Goal: Task Accomplishment & Management: Manage account settings

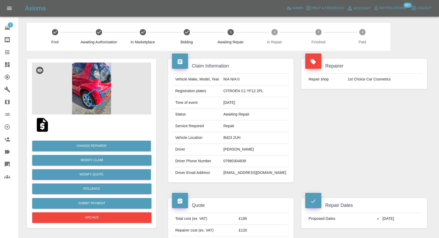
scroll to position [86, 0]
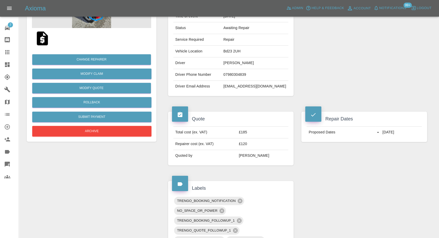
drag, startPoint x: 0, startPoint y: 0, endPoint x: 19, endPoint y: 52, distance: 55.2
click at [6, 51] on icon at bounding box center [7, 52] width 4 height 4
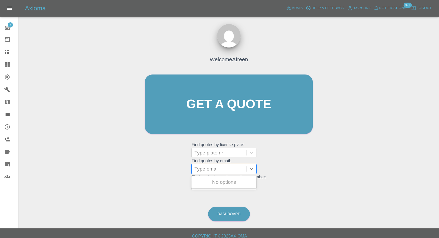
click at [213, 171] on div at bounding box center [219, 168] width 50 height 7
paste input "dar@dcbltd.com"
type input "dar@dcbltd.com"
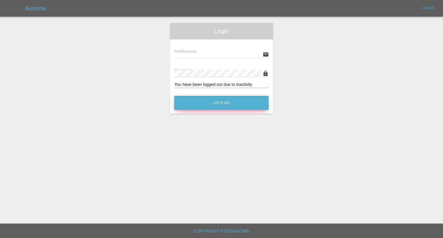
type input "afreen@axioma.co.uk"
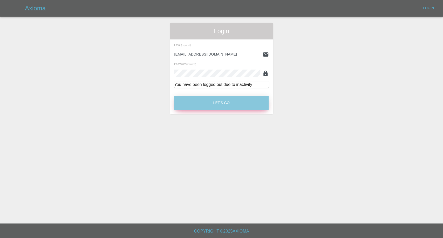
click at [222, 104] on button "Let's Go" at bounding box center [221, 103] width 94 height 14
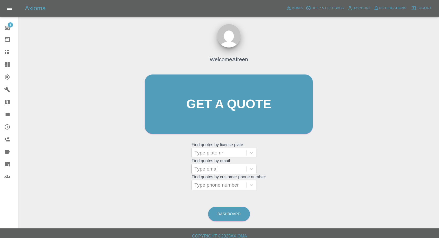
click at [215, 171] on div at bounding box center [219, 168] width 50 height 7
paste input "dar@dcbltd.com"
type input "dar@dcbltd.com"
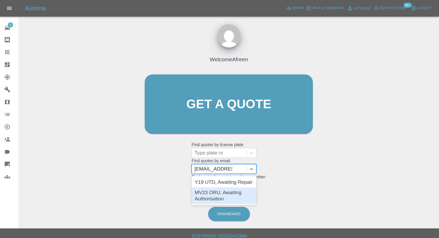
click at [209, 194] on div "MV23 ORU, Awaiting Authorisation" at bounding box center [223, 195] width 65 height 17
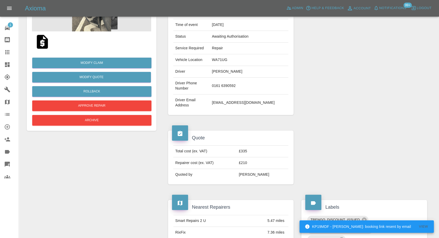
scroll to position [86, 0]
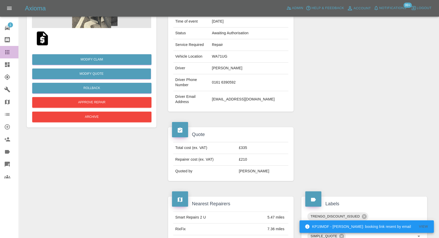
drag, startPoint x: 10, startPoint y: 54, endPoint x: 13, endPoint y: 57, distance: 4.6
click at [10, 54] on icon at bounding box center [7, 52] width 6 height 6
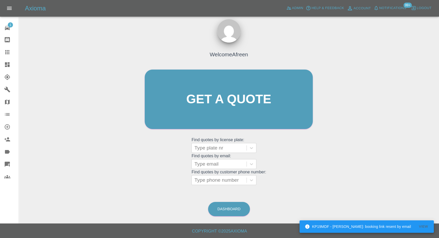
scroll to position [5, 0]
click at [217, 181] on div at bounding box center [219, 180] width 50 height 7
paste input "dar@dcbltd.com"
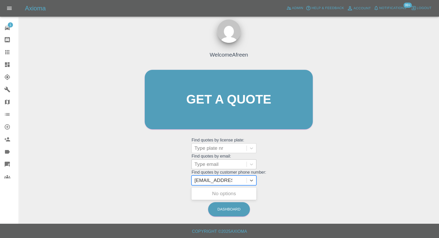
type input "dar@dcbltd.com"
click at [212, 166] on div at bounding box center [219, 164] width 50 height 7
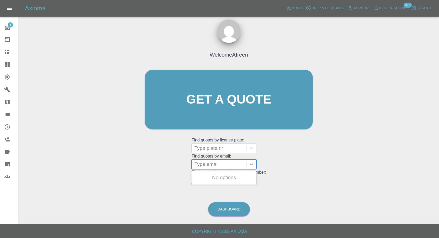
paste input "dar@dcbltd.com"
type input "dar@dcbltd.com"
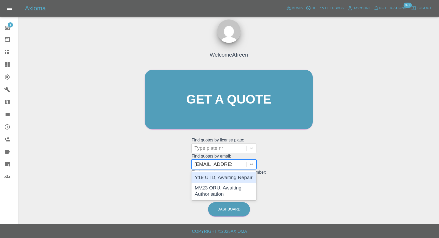
click at [222, 180] on div "Y19 UTD, Awaiting Repair" at bounding box center [223, 177] width 65 height 10
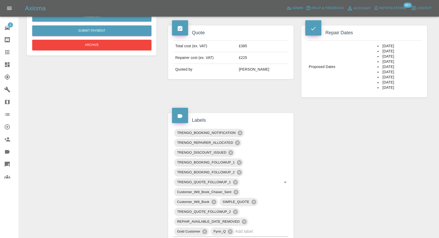
scroll to position [173, 0]
click at [321, 128] on div "Claim Information Vehicle Make, Model, Year AUDI A3 2018 Registration plates Y1…" at bounding box center [297, 193] width 267 height 630
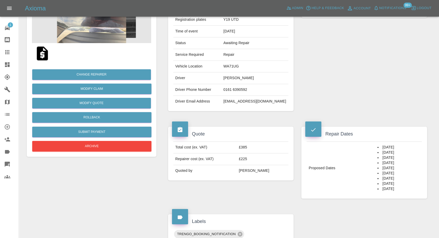
scroll to position [29, 0]
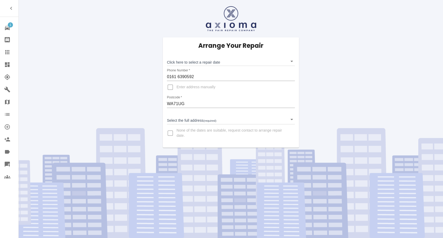
click at [6, 49] on link "Claims" at bounding box center [9, 52] width 18 height 12
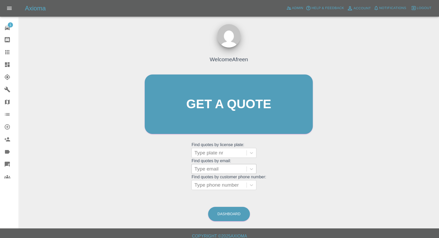
click at [214, 169] on div at bounding box center [219, 168] width 50 height 7
paste input "dar@dcbltd.com"
type input "dar@dcbltd.com"
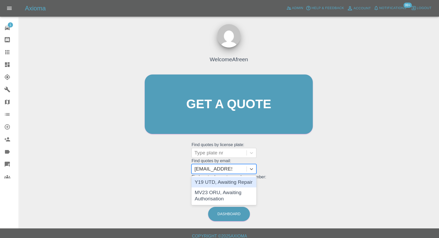
click at [223, 184] on div "Y19 UTD, Awaiting Repair" at bounding box center [223, 182] width 65 height 10
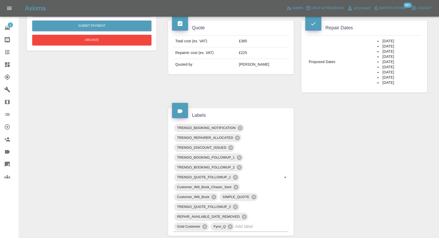
scroll to position [144, 0]
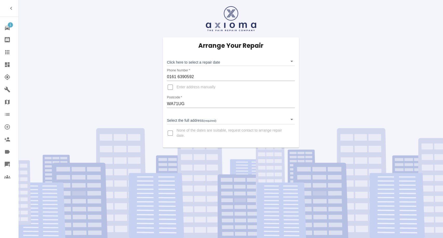
click at [211, 63] on body "1 Repair home Bodyshop home Claims Dashboard Explorer Garages Map Organization …" at bounding box center [221, 119] width 443 height 238
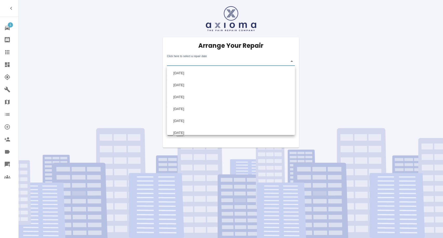
click at [331, 89] on div at bounding box center [221, 119] width 443 height 238
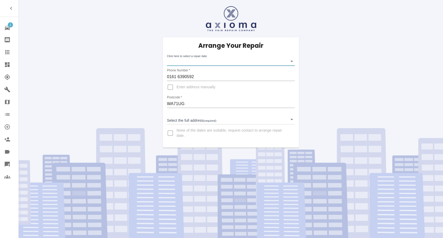
click at [224, 62] on body "1 Repair home Bodyshop home Claims Dashboard Explorer Garages Map Organization …" at bounding box center [221, 119] width 443 height 238
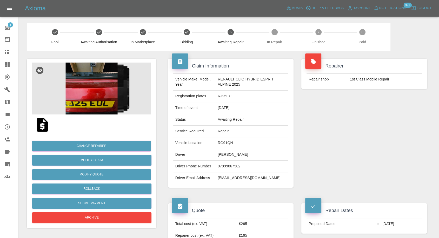
scroll to position [29, 0]
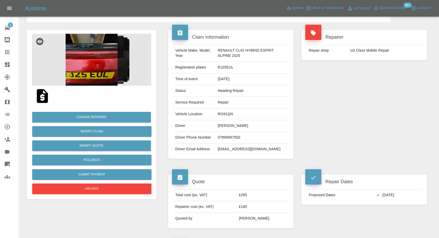
click at [221, 136] on td "07899067502" at bounding box center [251, 138] width 73 height 12
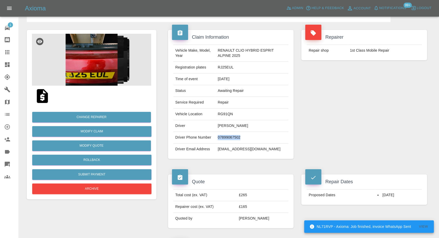
copy td "07899067502"
click at [368, 169] on div "Repair Dates Proposed Dates 02/10/2025" at bounding box center [363, 190] width 133 height 46
click at [221, 127] on td "Kevin Harkin" at bounding box center [251, 126] width 73 height 12
copy td "Kevin"
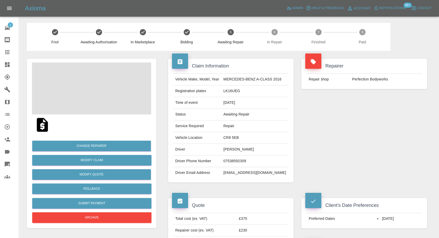
click at [237, 160] on td "07538592309" at bounding box center [254, 162] width 67 height 12
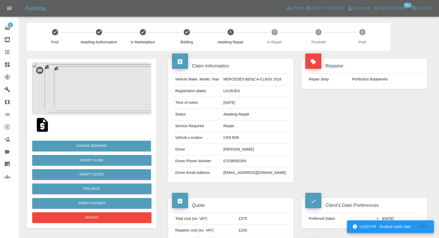
drag, startPoint x: 340, startPoint y: 143, endPoint x: 225, endPoint y: 149, distance: 114.6
click at [339, 143] on div "Repairer Repair shop Perfection Bodyworks" at bounding box center [363, 120] width 133 height 139
click at [229, 150] on td "Matt Bretag" at bounding box center [254, 150] width 67 height 12
copy td "Matt"
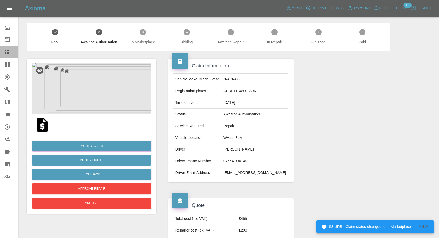
click at [2, 56] on link "Claims" at bounding box center [9, 52] width 18 height 12
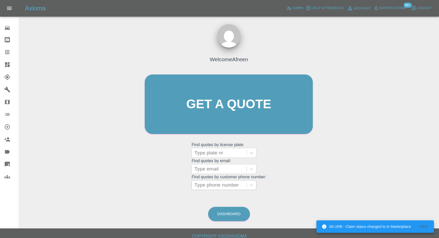
click at [214, 187] on div at bounding box center [219, 184] width 50 height 7
paste input "[PHONE_NUMBER]"
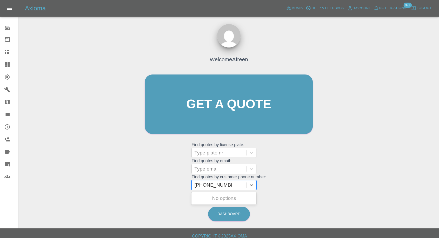
drag, startPoint x: 204, startPoint y: 185, endPoint x: 107, endPoint y: 184, distance: 97.6
click at [109, 185] on div "Welcome Afreen Get a quote Get a quote Find quotes by license plate: Type plate…" at bounding box center [229, 129] width 412 height 186
type input "07940177812"
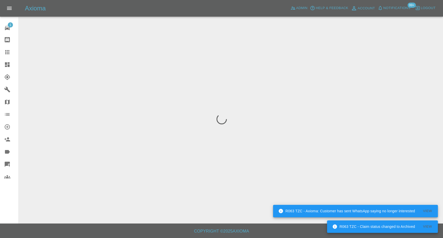
drag, startPoint x: 4, startPoint y: 54, endPoint x: 12, endPoint y: 46, distance: 11.2
click at [4, 54] on icon at bounding box center [7, 52] width 6 height 6
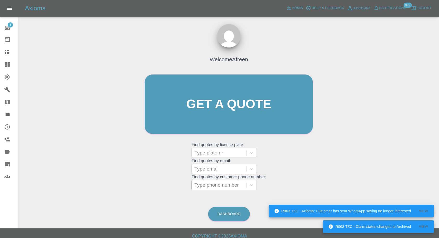
click at [218, 186] on div at bounding box center [219, 184] width 50 height 7
paste input "+447895410210"
drag, startPoint x: 204, startPoint y: 185, endPoint x: 101, endPoint y: 194, distance: 103.1
click at [101, 194] on div "Welcome Afreen Get a quote Get a quote Find quotes by license plate: Type plate…" at bounding box center [229, 129] width 412 height 186
type input "07895410210"
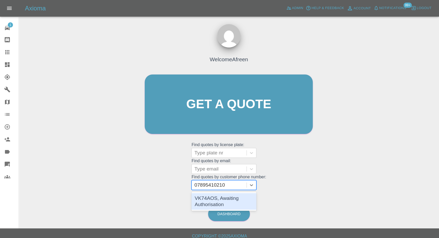
click at [243, 201] on div "VK74AOS, Awaiting Authorisation" at bounding box center [223, 201] width 65 height 17
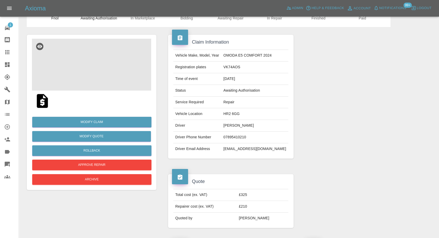
scroll to position [58, 0]
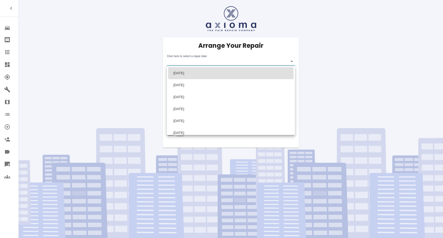
click at [186, 63] on body "Repair home Bodyshop home Claims Dashboard Explorer Garages Map Organization Cr…" at bounding box center [221, 119] width 443 height 238
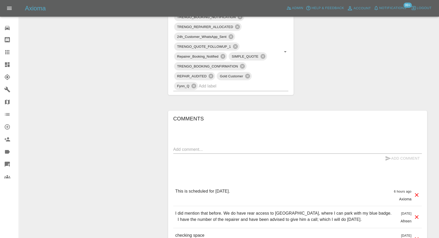
scroll to position [317, 0]
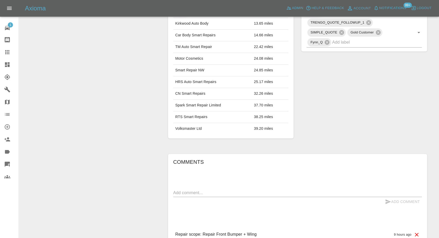
scroll to position [231, 0]
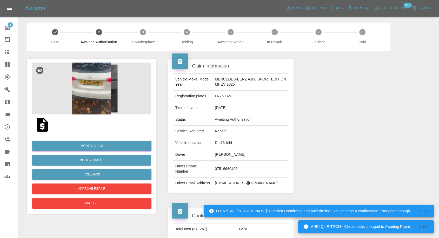
click at [227, 169] on td "07516680496" at bounding box center [251, 169] width 76 height 17
copy td "07516680496"
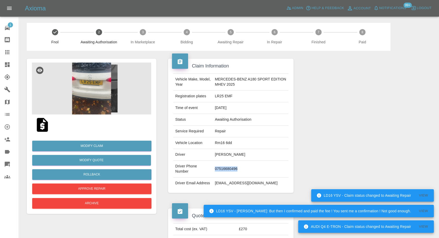
click at [79, 94] on img at bounding box center [91, 89] width 119 height 52
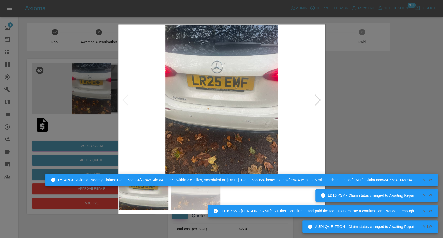
click at [209, 205] on img at bounding box center [195, 194] width 49 height 32
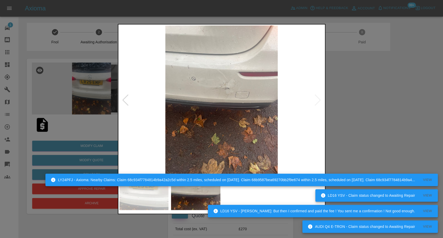
click at [364, 101] on div at bounding box center [221, 119] width 443 height 238
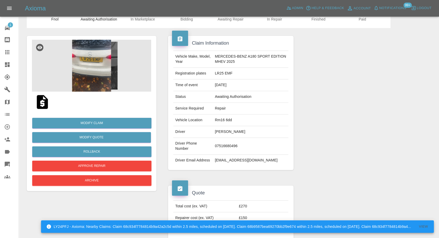
scroll to position [29, 0]
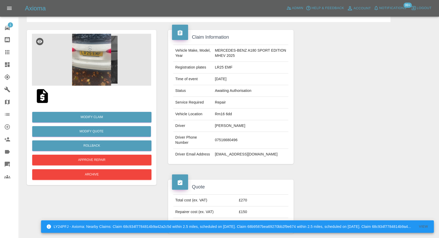
click at [40, 97] on img at bounding box center [42, 96] width 17 height 17
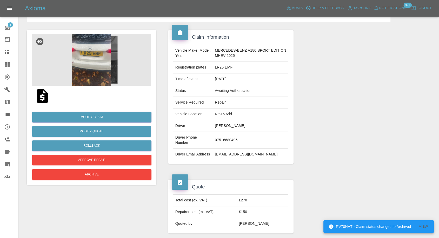
click at [100, 66] on img at bounding box center [91, 60] width 119 height 52
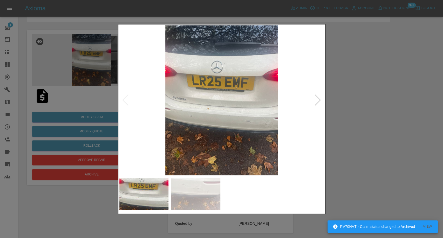
click at [189, 194] on img at bounding box center [195, 194] width 49 height 32
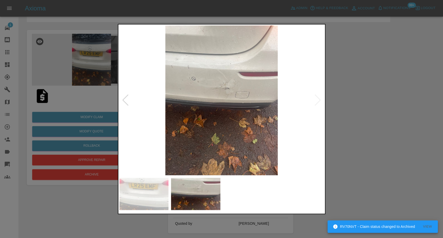
click at [398, 146] on div at bounding box center [221, 119] width 443 height 238
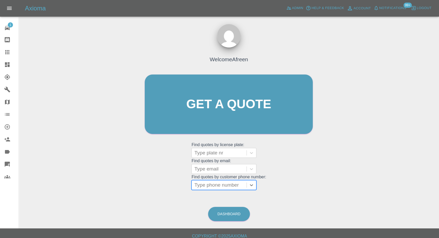
type input "07516680496"
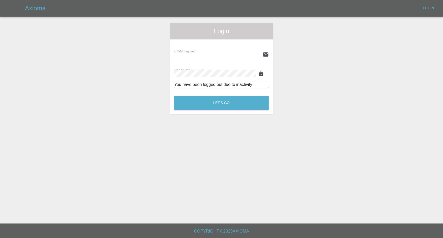
type input "[EMAIL_ADDRESS][DOMAIN_NAME]"
click at [204, 102] on button "Let's Go" at bounding box center [221, 103] width 94 height 14
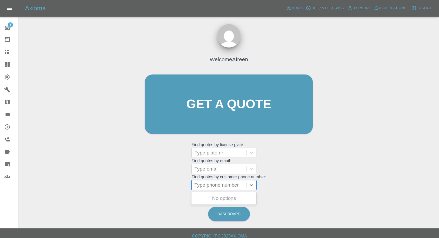
click at [224, 185] on div at bounding box center [219, 184] width 50 height 7
paste input "07516680496"
type input "07516680496"
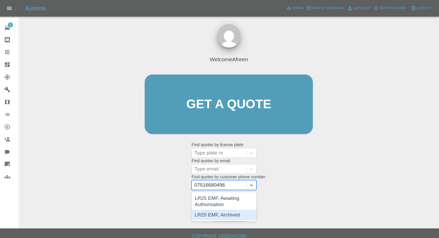
click at [219, 216] on div "LR25 EMF, Archived" at bounding box center [223, 215] width 65 height 10
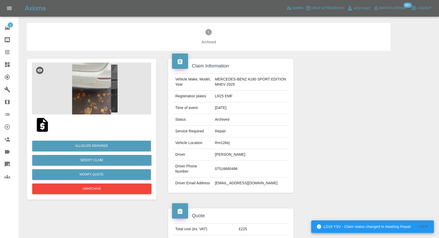
click at [89, 92] on img at bounding box center [91, 89] width 119 height 52
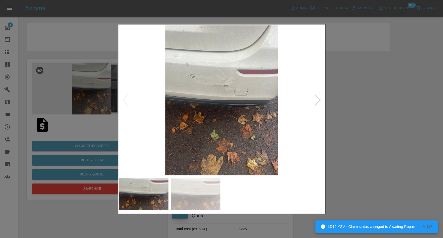
click at [197, 194] on img at bounding box center [195, 194] width 49 height 32
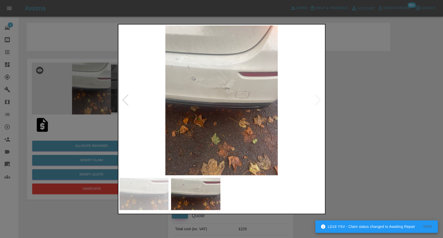
click at [394, 151] on div at bounding box center [221, 119] width 443 height 238
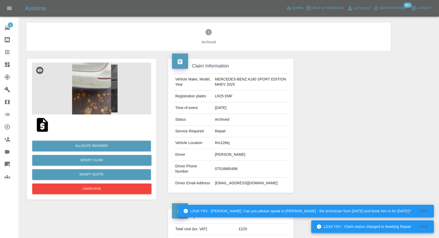
click at [43, 130] on img at bounding box center [42, 125] width 17 height 17
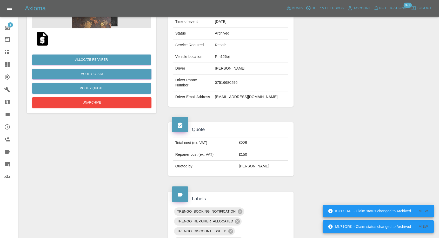
scroll to position [115, 0]
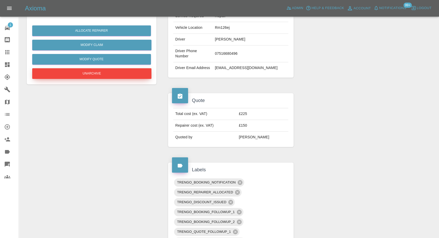
click at [106, 75] on button "Unarchive" at bounding box center [91, 73] width 119 height 11
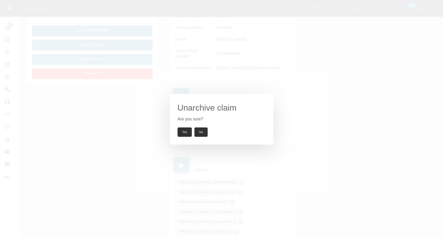
click at [184, 129] on button "Yes" at bounding box center [185, 131] width 15 height 9
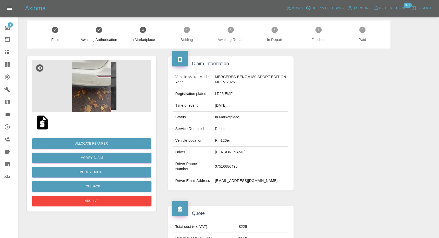
scroll to position [0, 0]
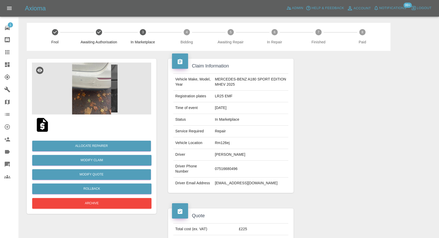
click at [39, 124] on img at bounding box center [42, 125] width 17 height 17
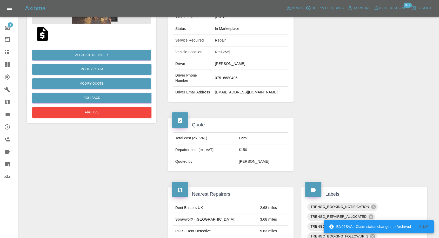
scroll to position [58, 0]
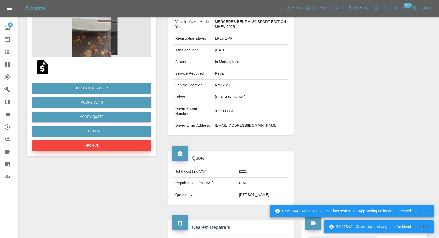
click at [93, 145] on button "Archive" at bounding box center [91, 145] width 119 height 11
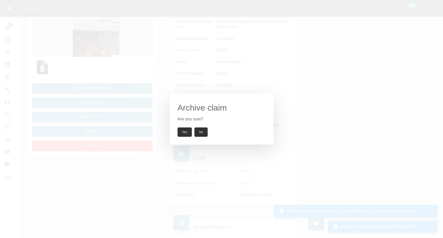
click at [190, 133] on button "Yes" at bounding box center [185, 131] width 15 height 9
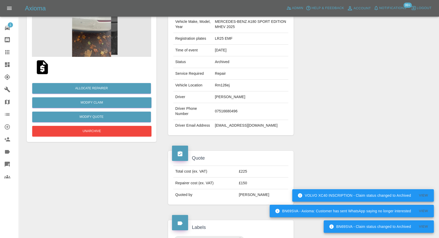
click at [5, 50] on icon at bounding box center [7, 52] width 4 height 4
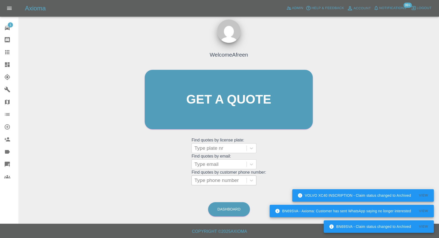
click at [220, 180] on div at bounding box center [219, 180] width 50 height 7
paste input "07801440888"
type input "07801440888"
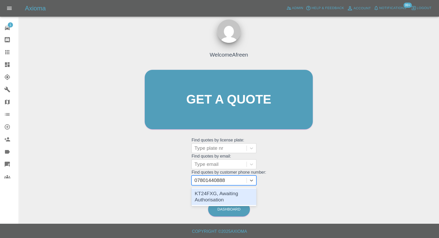
click at [207, 198] on div "KT24FXG, Awaiting Authorisation" at bounding box center [223, 196] width 65 height 17
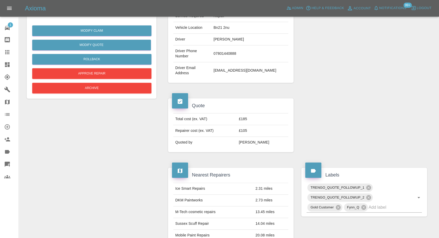
scroll to position [58, 0]
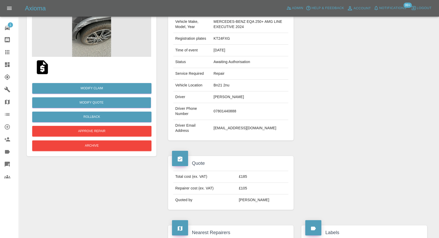
click at [91, 37] on img at bounding box center [91, 31] width 119 height 52
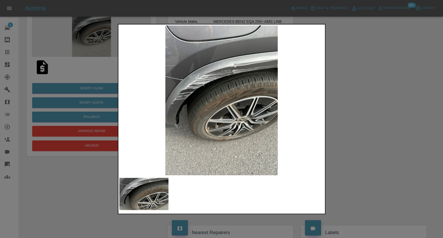
click at [369, 138] on div at bounding box center [221, 119] width 443 height 238
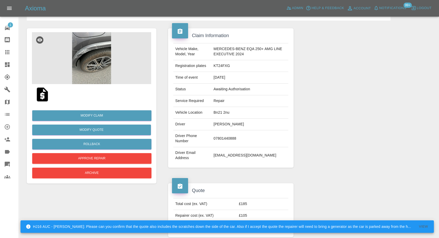
scroll to position [28, 0]
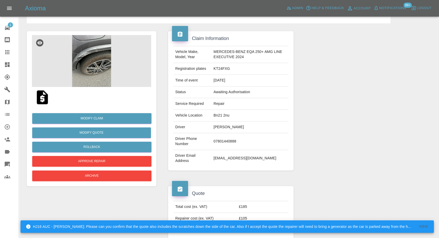
click at [223, 127] on td "Muayad Ali" at bounding box center [249, 127] width 77 height 12
copy td "Muayad Ali"
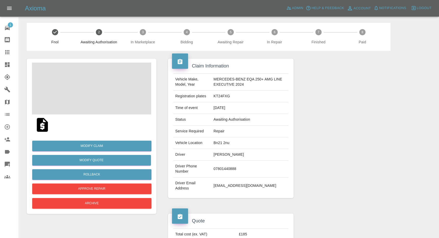
click at [218, 167] on td "07801440888" at bounding box center [249, 169] width 77 height 17
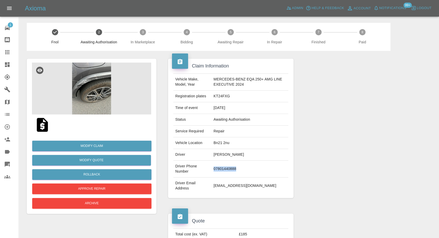
click at [214, 166] on td "07801440888" at bounding box center [249, 169] width 77 height 17
click at [358, 164] on div at bounding box center [363, 128] width 133 height 155
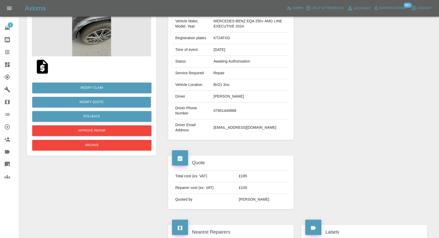
scroll to position [58, 0]
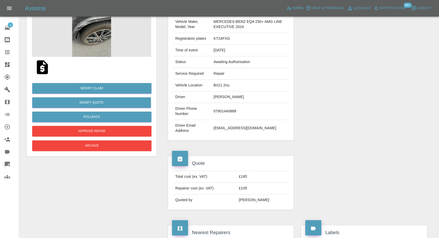
click at [43, 66] on img at bounding box center [42, 67] width 17 height 17
click at [39, 68] on img at bounding box center [42, 67] width 17 height 17
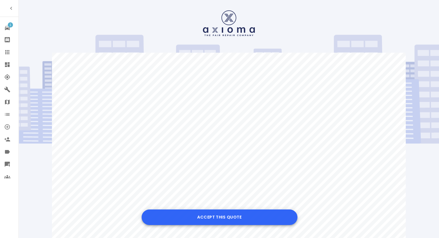
click at [200, 217] on button "Accept this Quote" at bounding box center [219, 217] width 156 height 16
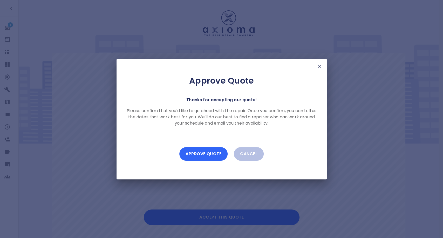
click at [205, 154] on button "Approve Quote" at bounding box center [203, 153] width 48 height 13
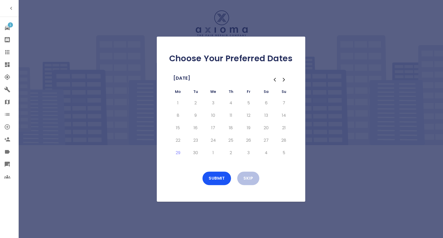
click at [284, 80] on icon "Go to the Next Month" at bounding box center [284, 79] width 2 height 3
click at [194, 117] on button "7" at bounding box center [195, 115] width 9 height 8
click at [209, 115] on button "8" at bounding box center [213, 115] width 9 height 8
click at [236, 113] on td "9" at bounding box center [231, 115] width 18 height 12
click at [230, 114] on button "9" at bounding box center [230, 115] width 9 height 8
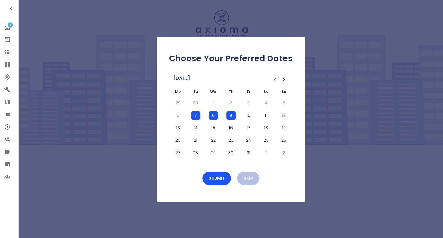
click at [249, 116] on button "10" at bounding box center [248, 115] width 9 height 8
click at [219, 178] on button "Submit" at bounding box center [216, 178] width 29 height 13
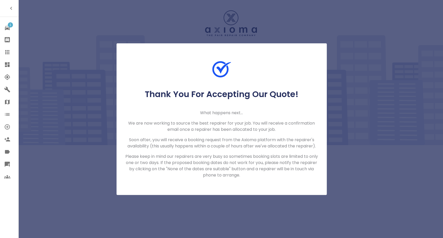
click at [4, 54] on link "Claims" at bounding box center [9, 52] width 18 height 12
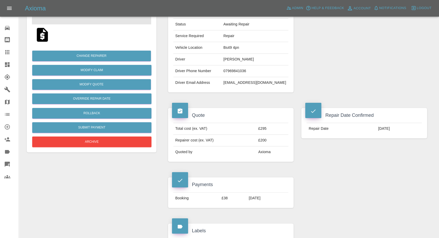
scroll to position [144, 0]
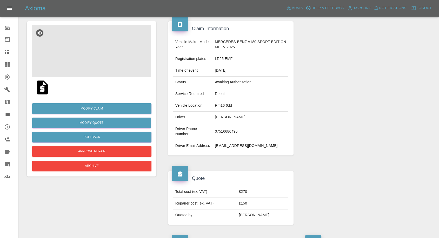
scroll to position [58, 0]
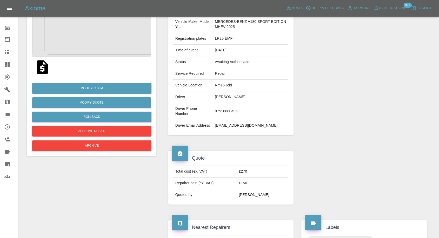
click at [40, 67] on img at bounding box center [42, 67] width 17 height 17
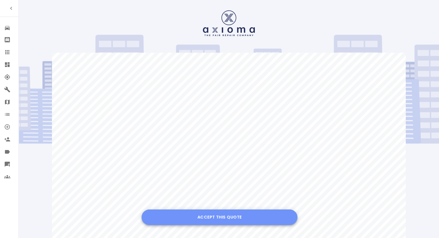
click at [229, 212] on button "Accept this Quote" at bounding box center [219, 217] width 156 height 16
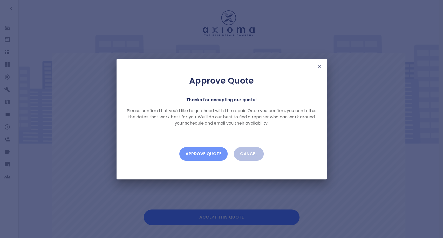
click at [213, 156] on button "Approve Quote" at bounding box center [203, 153] width 48 height 13
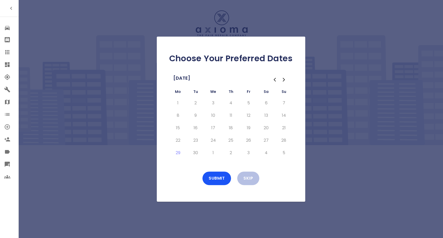
click at [284, 78] on icon "Go to the Next Month" at bounding box center [284, 80] width 6 height 6
click at [197, 118] on button "7" at bounding box center [195, 115] width 9 height 8
click at [213, 119] on button "8" at bounding box center [213, 115] width 9 height 8
click at [226, 114] on td "9" at bounding box center [231, 115] width 18 height 12
click at [228, 114] on button "9" at bounding box center [230, 115] width 9 height 8
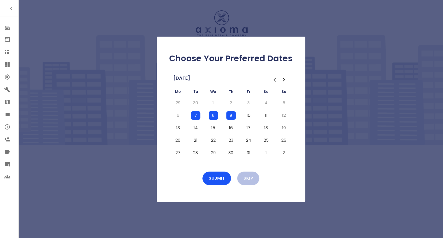
click at [245, 114] on button "10" at bounding box center [248, 115] width 9 height 8
click at [225, 178] on button "Submit" at bounding box center [216, 178] width 29 height 13
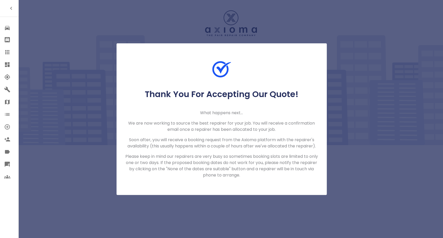
click at [7, 51] on icon at bounding box center [7, 52] width 4 height 4
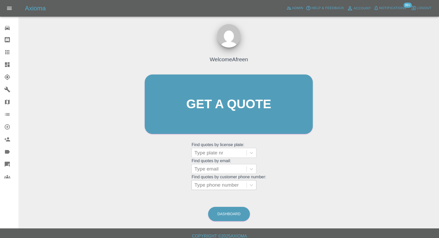
click at [233, 184] on div at bounding box center [219, 184] width 50 height 7
paste input "+447591268168"
drag, startPoint x: 204, startPoint y: 185, endPoint x: 38, endPoint y: 178, distance: 165.5
click at [39, 178] on div "Welcome Afreen Get a quote Get a quote Find quotes by license plate: Type plate…" at bounding box center [229, 129] width 412 height 186
type input "07591268168"
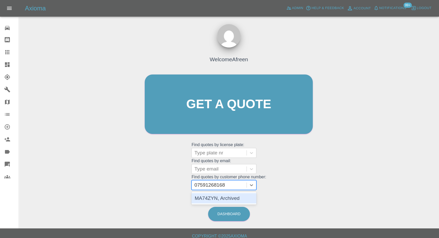
click at [218, 200] on div "MA74ZYN, Archived" at bounding box center [223, 198] width 65 height 10
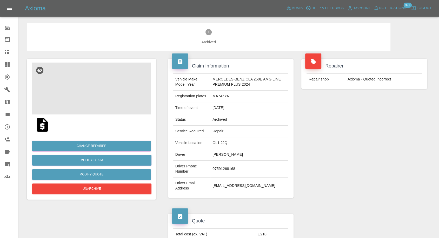
click at [90, 99] on img at bounding box center [91, 89] width 119 height 52
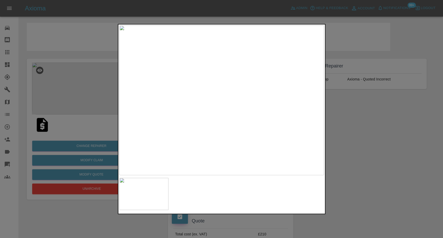
click at [407, 148] on div at bounding box center [221, 119] width 443 height 238
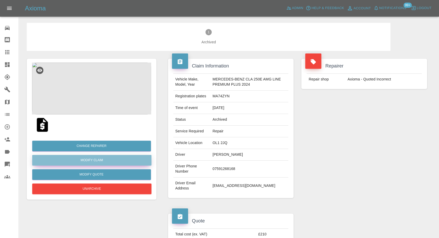
click at [97, 159] on link "Modify Claim" at bounding box center [91, 160] width 119 height 11
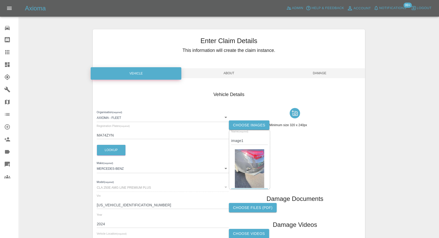
click at [251, 125] on label "Choose images" at bounding box center [249, 125] width 40 height 10
click at [0, 0] on input "Choose images" at bounding box center [0, 0] width 0 height 0
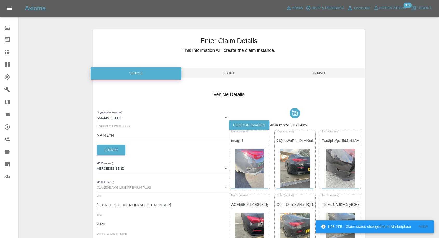
click at [319, 73] on span "Damage" at bounding box center [319, 73] width 91 height 10
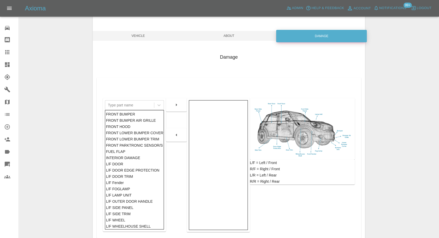
scroll to position [83, 0]
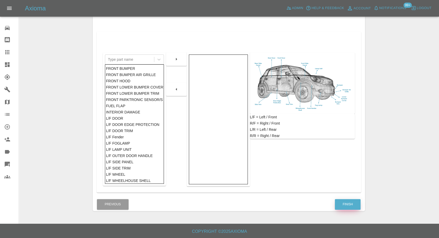
click at [351, 204] on button "Finish" at bounding box center [348, 204] width 26 height 11
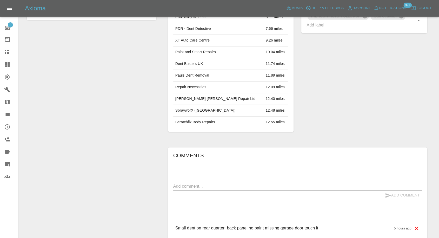
scroll to position [245, 0]
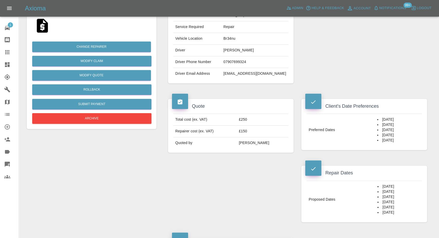
scroll to position [173, 0]
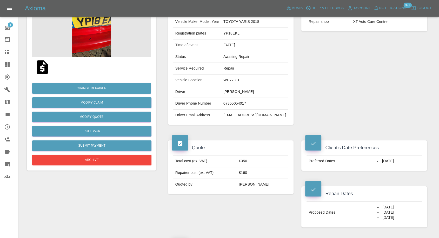
scroll to position [115, 0]
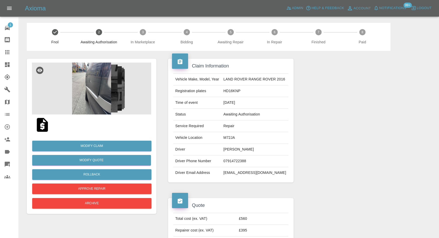
click at [101, 92] on img at bounding box center [91, 89] width 119 height 52
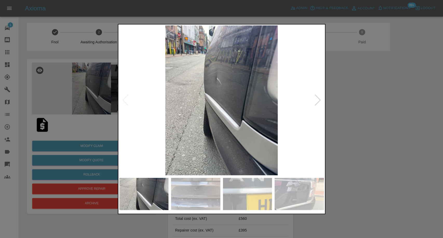
click at [390, 139] on div at bounding box center [221, 119] width 443 height 238
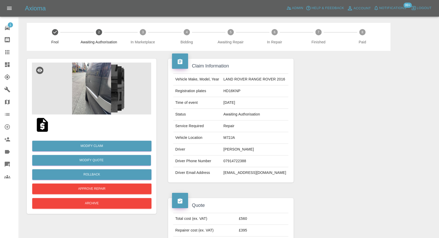
click at [43, 127] on img at bounding box center [42, 125] width 17 height 17
click at [86, 80] on img at bounding box center [91, 89] width 119 height 52
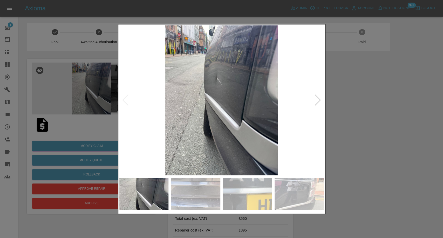
click at [204, 187] on img at bounding box center [195, 194] width 49 height 32
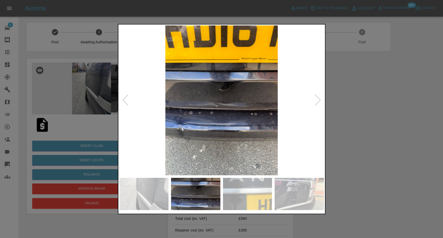
click at [250, 194] on img at bounding box center [247, 194] width 49 height 32
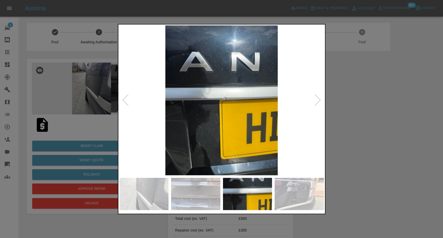
click at [294, 187] on img at bounding box center [299, 194] width 49 height 32
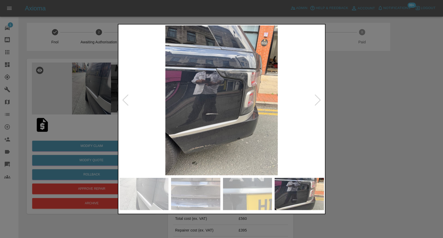
click at [318, 99] on div at bounding box center [317, 99] width 7 height 11
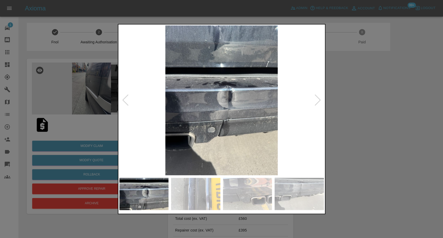
click at [318, 99] on div at bounding box center [317, 99] width 7 height 11
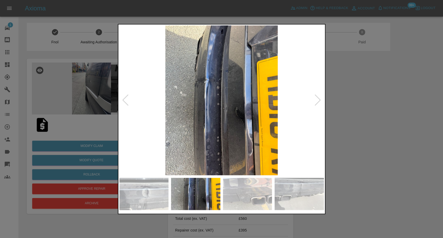
click at [318, 99] on div at bounding box center [317, 99] width 7 height 11
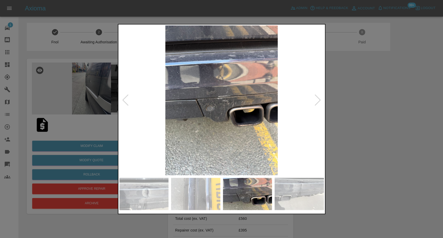
click at [318, 99] on div at bounding box center [317, 99] width 7 height 11
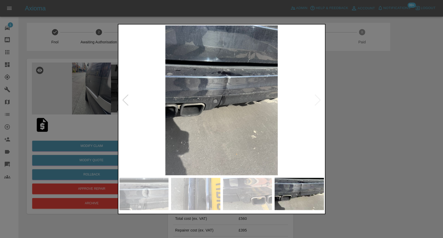
click at [318, 99] on img at bounding box center [221, 100] width 205 height 150
click at [395, 122] on div at bounding box center [221, 119] width 443 height 238
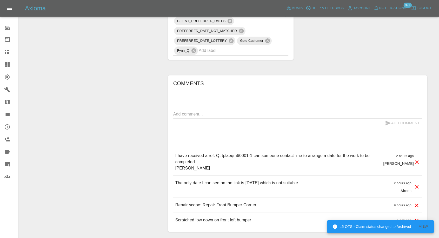
scroll to position [360, 0]
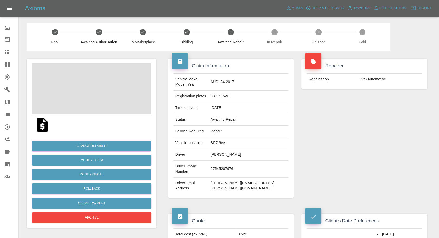
click at [234, 161] on td "07545207976" at bounding box center [248, 169] width 80 height 17
copy td "07545207976"
click at [335, 131] on div "Repairer Repair shop VPS Automotive" at bounding box center [363, 128] width 133 height 155
click at [231, 149] on td "Stewart Watson" at bounding box center [248, 155] width 80 height 12
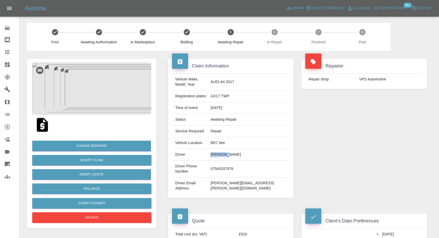
click at [231, 149] on td "Stewart Watson" at bounding box center [248, 155] width 80 height 12
copy td "Stewart"
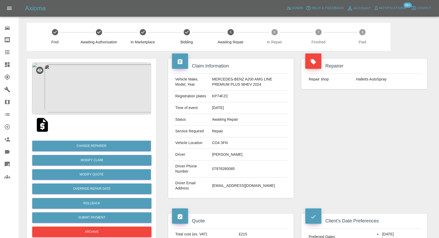
click at [106, 100] on img at bounding box center [91, 89] width 119 height 52
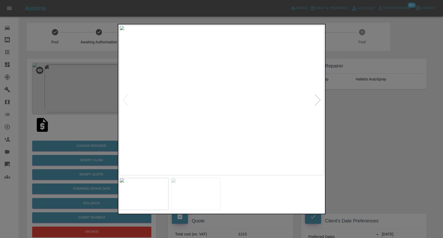
click at [195, 194] on img at bounding box center [195, 194] width 49 height 32
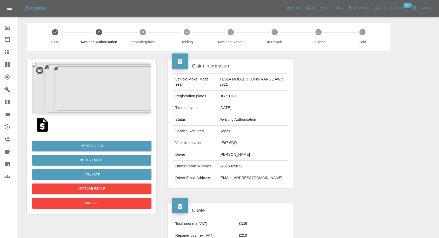
click at [41, 129] on img at bounding box center [42, 125] width 17 height 17
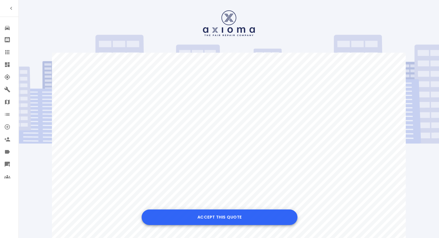
click at [229, 219] on button "Accept this Quote" at bounding box center [219, 217] width 156 height 16
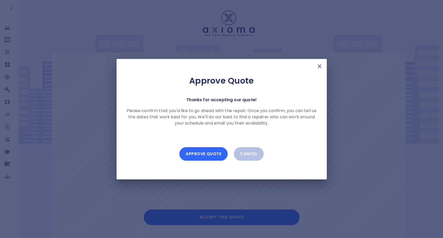
click at [206, 153] on button "Approve Quote" at bounding box center [203, 153] width 48 height 13
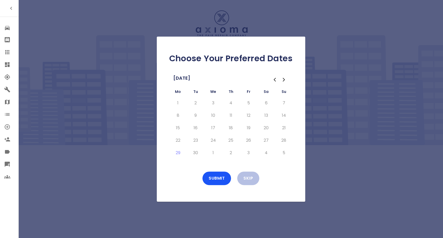
click at [283, 79] on icon "Go to the Next Month" at bounding box center [284, 80] width 6 height 6
click at [175, 117] on button "6" at bounding box center [177, 115] width 9 height 8
click at [221, 177] on button "Submit" at bounding box center [216, 178] width 29 height 13
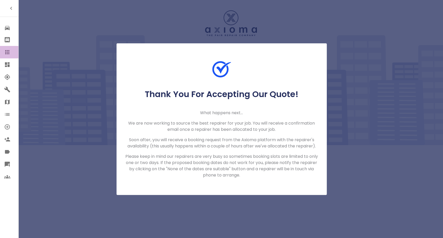
drag, startPoint x: 5, startPoint y: 54, endPoint x: 30, endPoint y: 25, distance: 37.9
click at [5, 54] on icon at bounding box center [7, 52] width 4 height 4
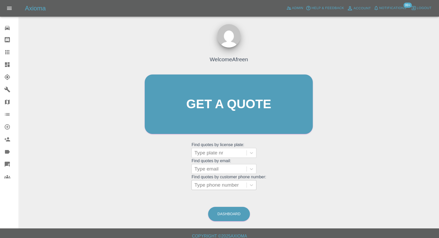
drag, startPoint x: 223, startPoint y: 185, endPoint x: 207, endPoint y: 188, distance: 16.5
click at [223, 185] on div at bounding box center [219, 184] width 50 height 7
paste input "+447712619389"
drag, startPoint x: 204, startPoint y: 186, endPoint x: 109, endPoint y: 189, distance: 95.8
click at [109, 189] on div "Welcome Afreen Get a quote Get a quote Find quotes by license plate: Type plate…" at bounding box center [229, 129] width 412 height 186
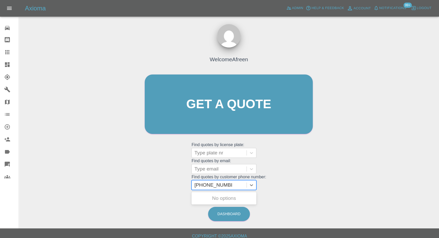
type input "07712619389"
click at [213, 197] on div "K155 LFA, Awaiting Repair" at bounding box center [223, 201] width 65 height 17
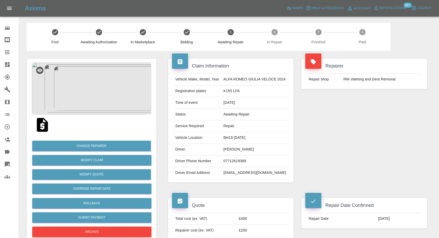
drag, startPoint x: 310, startPoint y: 104, endPoint x: 305, endPoint y: 104, distance: 5.0
click at [309, 104] on div "Repairer Repair shop RW Valeting and Dent Removal" at bounding box center [363, 120] width 133 height 139
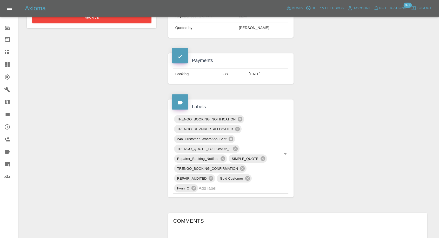
scroll to position [317, 0]
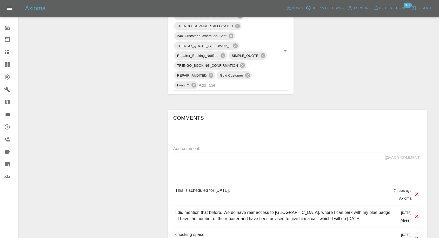
click at [223, 150] on textarea at bounding box center [297, 149] width 248 height 6
paste textarea "Yes thank you. We have rearranged now for Wednesday afternoon, as he has a coup…"
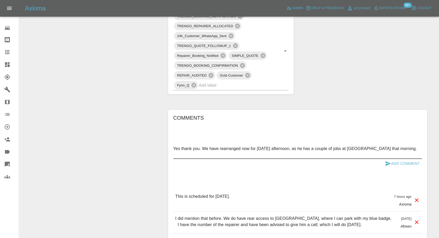
type textarea "Yes thank you. We have rearranged now for Wednesday afternoon, as he has a coup…"
click at [387, 163] on icon "submit" at bounding box center [388, 163] width 6 height 6
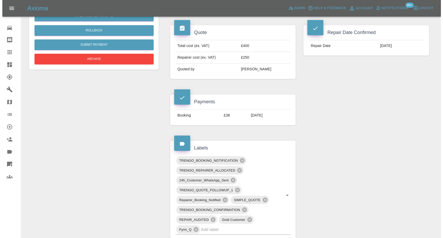
scroll to position [86, 0]
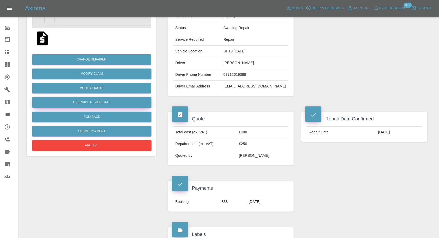
click at [90, 102] on button "Override Repair Date" at bounding box center [91, 102] width 119 height 11
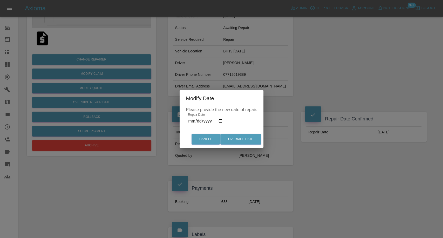
click at [204, 119] on input "2025-09-30" at bounding box center [205, 121] width 35 height 8
click at [222, 119] on input "2025-09-30" at bounding box center [205, 121] width 35 height 8
type input "2025-10-01"
click at [240, 137] on button "Override Date" at bounding box center [240, 139] width 41 height 11
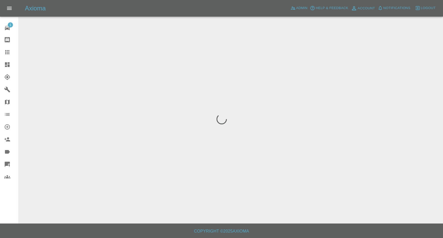
click at [6, 52] on icon at bounding box center [7, 52] width 4 height 4
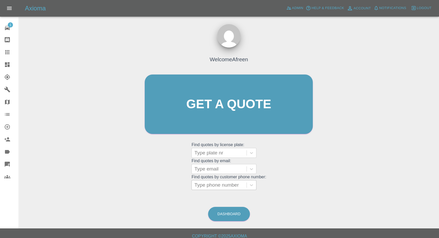
click at [228, 185] on div at bounding box center [219, 184] width 50 height 7
paste input "07947789888"
type input "07947789888"
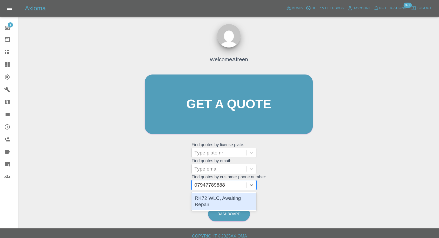
click at [223, 201] on div "RK72 WLC, Awaiting Repair" at bounding box center [223, 201] width 65 height 17
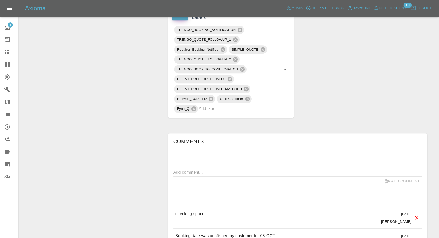
scroll to position [375, 0]
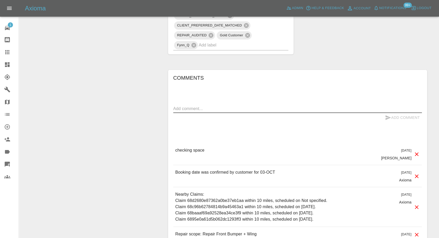
click at [204, 106] on textarea at bounding box center [297, 109] width 248 height 6
paste textarea "We have access to the parking behind the community centre and they have given u…"
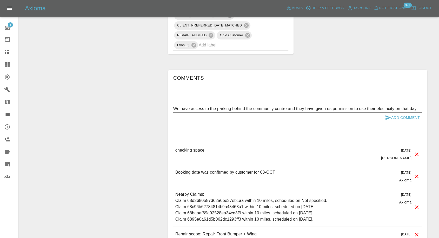
type textarea "We have access to the parking behind the community centre and they have given u…"
click at [388, 117] on icon "submit" at bounding box center [387, 117] width 5 height 5
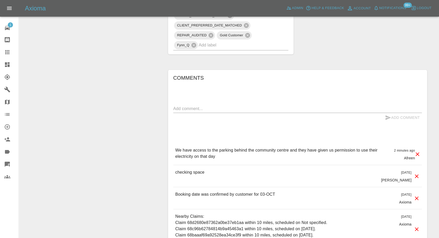
drag, startPoint x: 7, startPoint y: 52, endPoint x: 122, endPoint y: 105, distance: 126.1
click at [7, 52] on icon at bounding box center [7, 52] width 4 height 4
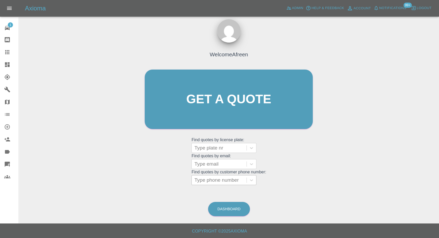
scroll to position [5, 0]
click at [223, 179] on div at bounding box center [219, 180] width 50 height 7
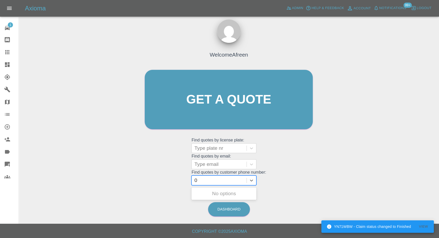
paste input "07891295231"
click at [200, 181] on input "007891295231" at bounding box center [211, 180] width 35 height 6
type input "07891295231"
click at [221, 198] on div "PA21RDY, Awaiting Repair" at bounding box center [223, 196] width 65 height 17
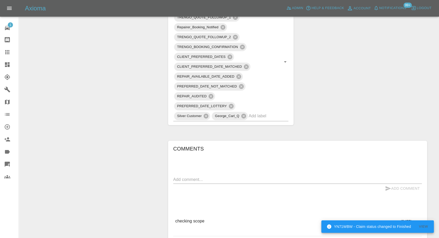
scroll to position [375, 0]
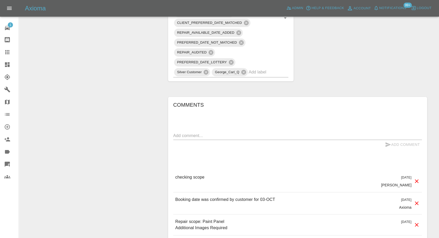
click at [216, 135] on textarea at bounding box center [297, 136] width 248 height 6
type textarea "Images added"
click at [386, 144] on icon "submit" at bounding box center [388, 144] width 6 height 6
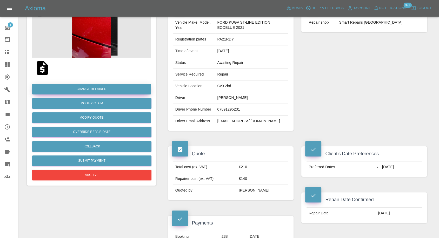
scroll to position [29, 0]
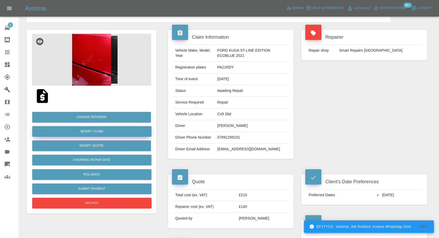
click at [93, 128] on link "Modify Claim" at bounding box center [91, 131] width 119 height 11
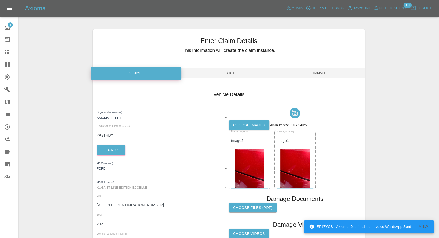
click at [250, 125] on label "Choose images" at bounding box center [249, 125] width 40 height 10
click at [0, 0] on input "Choose images" at bounding box center [0, 0] width 0 height 0
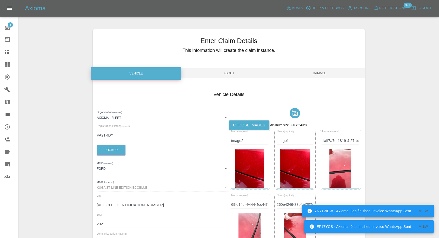
click at [323, 75] on span "Damage" at bounding box center [319, 73] width 91 height 10
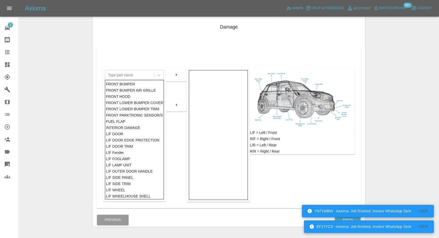
scroll to position [83, 0]
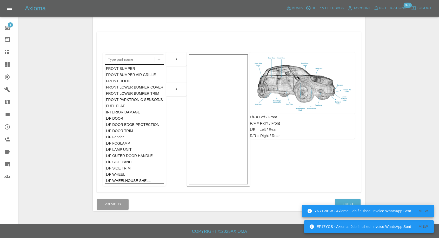
click at [350, 198] on div "Finish" at bounding box center [347, 204] width 26 height 13
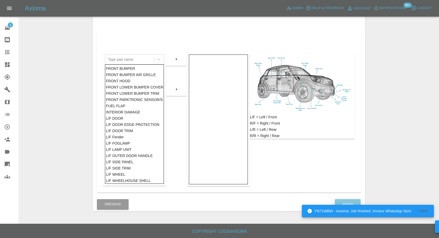
click at [349, 202] on button "Finish" at bounding box center [348, 204] width 26 height 11
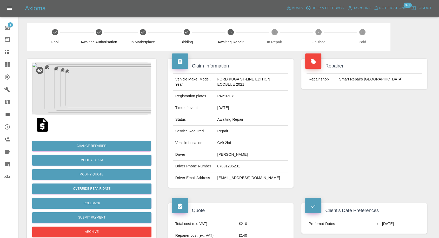
drag, startPoint x: 8, startPoint y: 50, endPoint x: 71, endPoint y: 80, distance: 68.9
click at [8, 50] on icon at bounding box center [7, 52] width 4 height 4
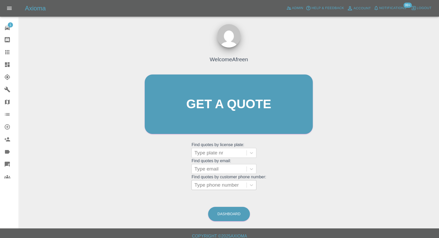
click at [226, 183] on div at bounding box center [219, 184] width 50 height 7
paste input "7841457721"
type input "07841457721"
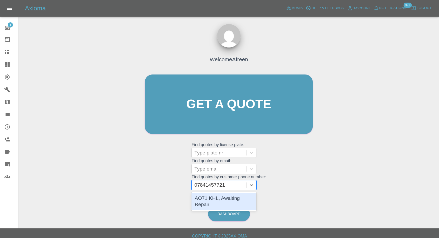
click at [222, 199] on div "AO71 KHL, Awaiting Repair" at bounding box center [223, 201] width 65 height 17
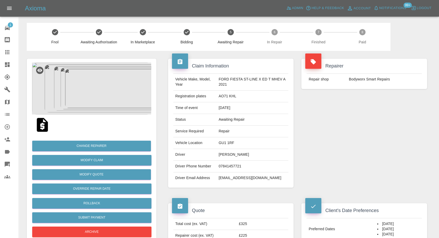
drag, startPoint x: 251, startPoint y: 104, endPoint x: 235, endPoint y: 94, distance: 18.2
click at [251, 104] on td "13/09/2025" at bounding box center [253, 108] width 72 height 12
click at [7, 49] on icon at bounding box center [7, 52] width 6 height 6
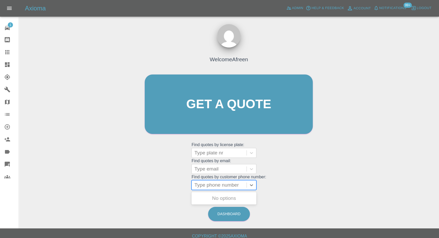
click at [220, 183] on div at bounding box center [219, 184] width 50 height 7
paste input "7956851543"
type input "07956851543"
click at [224, 204] on div "OO04FKH, Awaiting Repair" at bounding box center [223, 201] width 65 height 19
click at [237, 197] on div "OO04FKH, Awaiting Repair" at bounding box center [223, 201] width 65 height 17
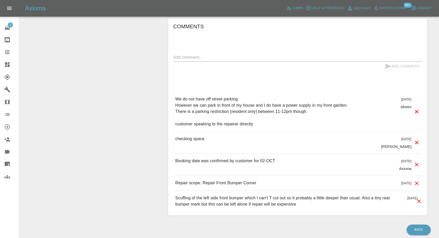
scroll to position [432, 0]
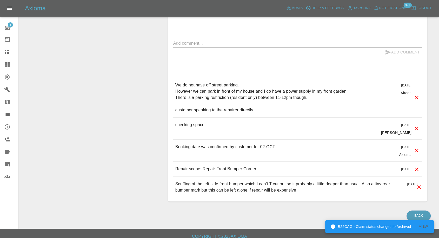
drag, startPoint x: 5, startPoint y: 51, endPoint x: 125, endPoint y: 119, distance: 137.4
click at [5, 51] on icon at bounding box center [7, 52] width 6 height 6
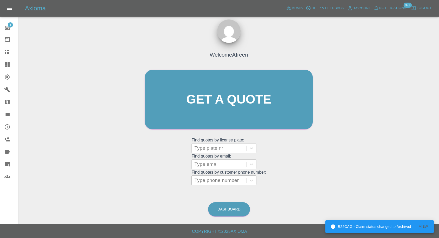
drag, startPoint x: 219, startPoint y: 179, endPoint x: 212, endPoint y: 181, distance: 7.2
click at [219, 179] on div at bounding box center [219, 180] width 50 height 7
paste input "7585210386"
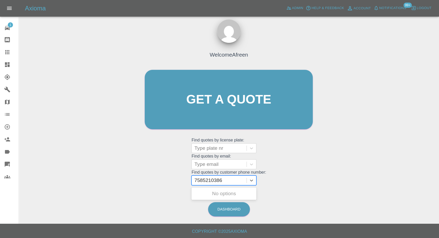
click at [197, 182] on input "7585210386" at bounding box center [208, 180] width 29 height 6
type input "07585210386"
click at [209, 190] on div "FE67 MWY, Awaiting Repair" at bounding box center [223, 196] width 65 height 17
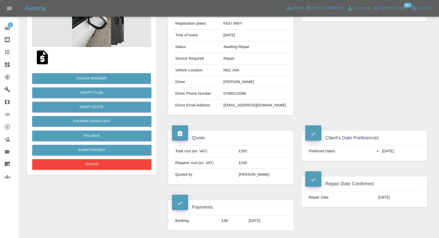
scroll to position [29, 0]
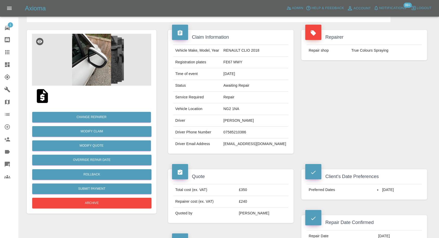
click at [103, 66] on img at bounding box center [91, 60] width 119 height 52
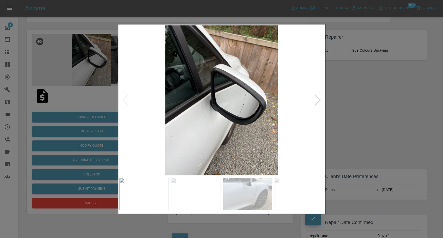
click at [188, 179] on img at bounding box center [195, 194] width 49 height 32
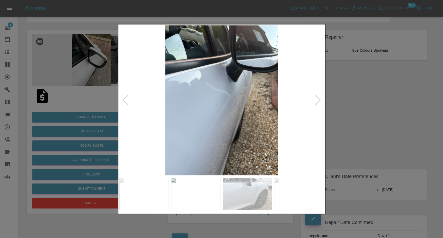
click at [390, 127] on div at bounding box center [221, 119] width 443 height 238
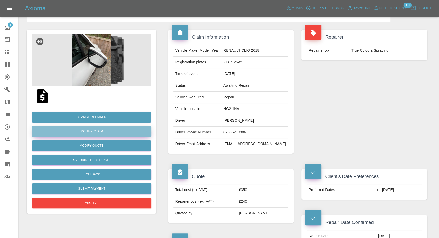
click at [93, 130] on link "Modify Claim" at bounding box center [91, 131] width 119 height 11
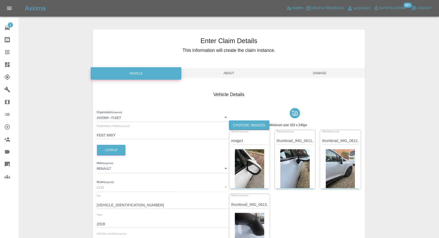
click at [256, 126] on label "Choose images" at bounding box center [249, 125] width 40 height 10
click at [0, 0] on input "Choose images" at bounding box center [0, 0] width 0 height 0
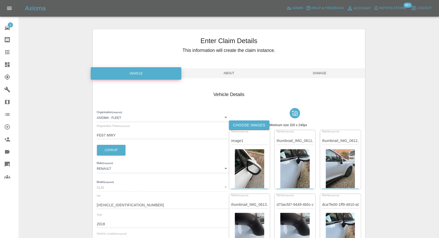
click at [246, 125] on label "Choose images" at bounding box center [249, 125] width 40 height 10
click at [0, 0] on input "Choose images" at bounding box center [0, 0] width 0 height 0
click at [322, 75] on span "Damage" at bounding box center [319, 73] width 91 height 10
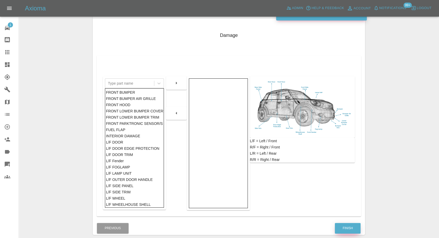
scroll to position [83, 0]
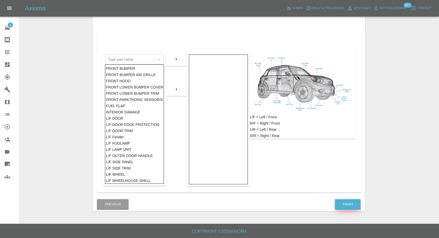
click at [345, 202] on button "Finish" at bounding box center [348, 204] width 26 height 11
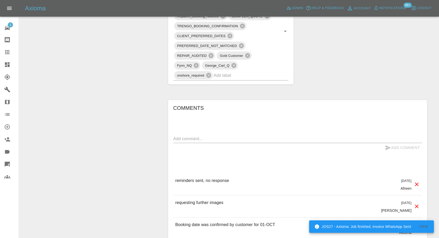
scroll to position [372, 0]
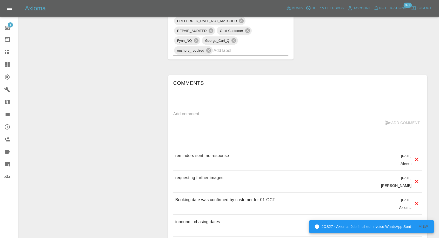
click at [210, 116] on textarea at bounding box center [297, 114] width 248 height 6
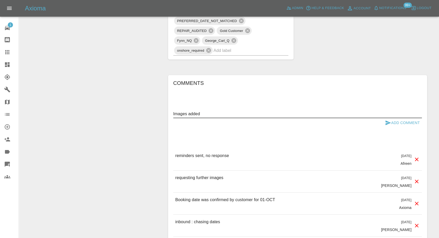
type textarea "Images added"
click at [387, 122] on icon "submit" at bounding box center [387, 122] width 5 height 5
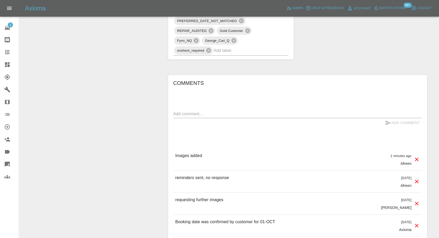
click at [8, 52] on icon at bounding box center [7, 52] width 4 height 4
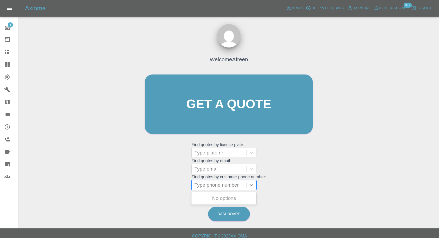
click at [218, 187] on div at bounding box center [219, 184] width 50 height 7
paste input "7917800837"
type input "07917800837"
click at [218, 200] on div "NA20 MWU, Awaiting Repair" at bounding box center [223, 201] width 65 height 17
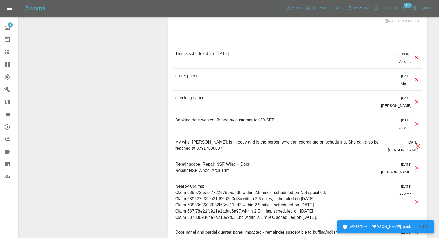
scroll to position [519, 0]
drag, startPoint x: 4, startPoint y: 51, endPoint x: 126, endPoint y: 122, distance: 141.1
click at [4, 51] on link "Claims" at bounding box center [9, 52] width 18 height 12
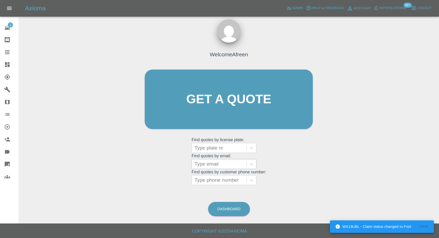
scroll to position [5, 0]
click at [216, 181] on div at bounding box center [219, 180] width 50 height 7
paste input "7754758546"
type input "07754758546"
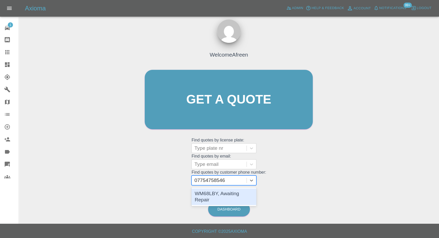
click at [217, 194] on div "WM68LBY, Awaiting Repair" at bounding box center [223, 196] width 65 height 17
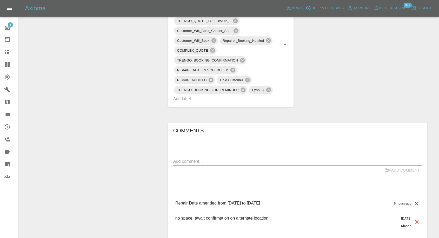
scroll to position [375, 0]
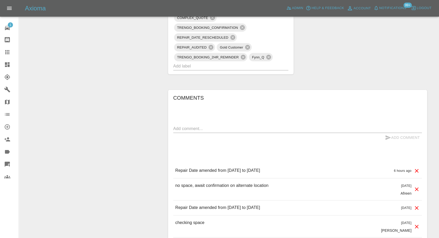
click at [192, 128] on textarea at bounding box center [297, 129] width 248 height 6
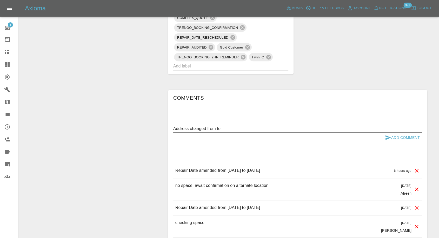
paste textarea "3 St Whytes Road, BS4 1RX"
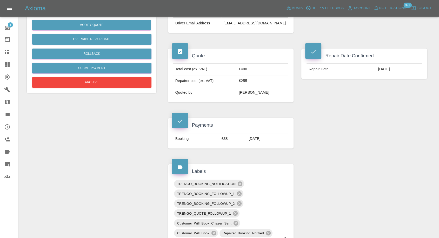
scroll to position [115, 0]
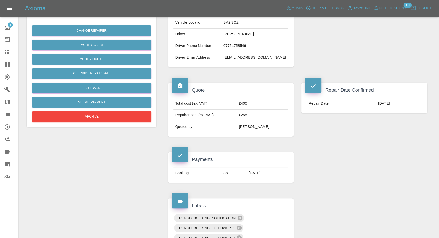
click at [234, 23] on td "BA2 3QZ" at bounding box center [254, 23] width 67 height 12
copy td "BA2 3QZ"
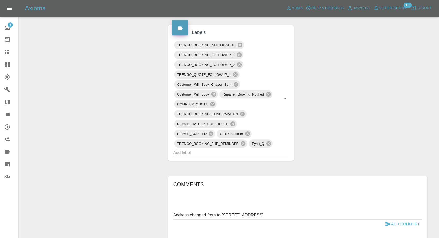
scroll to position [375, 0]
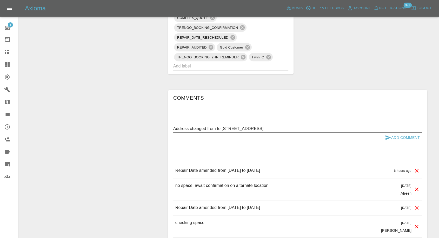
click at [217, 129] on textarea "Address changed from to 3 St Whytes Road, BS4 1RX" at bounding box center [297, 129] width 248 height 6
paste textarea "BA2 3QZ"
type textarea "Address changed from BA2 3QZ to 3 St Whytes Road, BS4 1RX"
click at [388, 137] on icon "submit" at bounding box center [388, 137] width 6 height 6
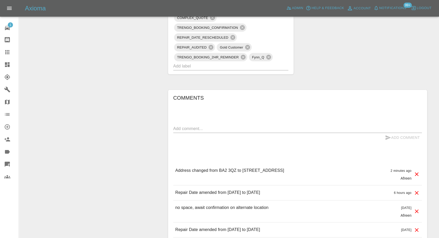
drag, startPoint x: 279, startPoint y: 169, endPoint x: 298, endPoint y: 167, distance: 19.3
click at [298, 167] on div "Address changed from BA2 3QZ to 3 St Whytes Road, BS4 1RX 2 minutes ago Afreen" at bounding box center [297, 174] width 248 height 22
copy p "BS4 1RX"
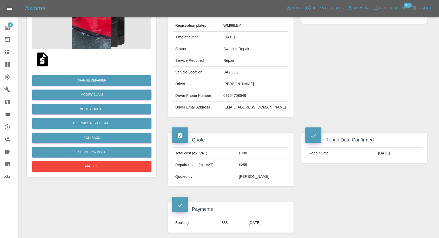
scroll to position [58, 0]
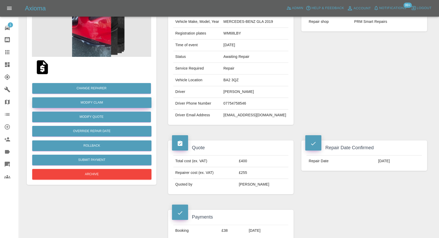
click at [99, 104] on link "Modify Claim" at bounding box center [91, 102] width 119 height 11
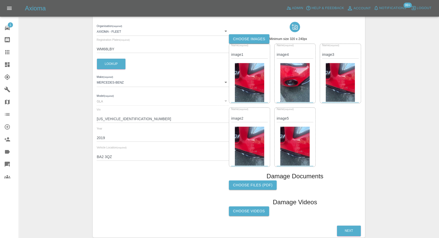
scroll to position [86, 0]
drag, startPoint x: 117, startPoint y: 155, endPoint x: 86, endPoint y: 159, distance: 31.9
click at [86, 160] on div "Enter Claim Details This information will create the claim instance. Vehicle Ab…" at bounding box center [229, 89] width 420 height 307
paste input "S4 1RX"
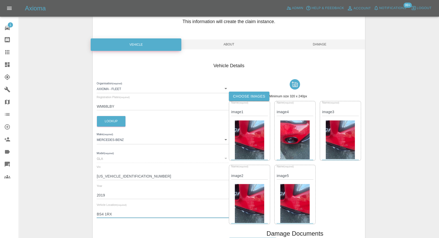
type input "BS4 1RX"
click at [317, 46] on span "Damage" at bounding box center [319, 44] width 91 height 10
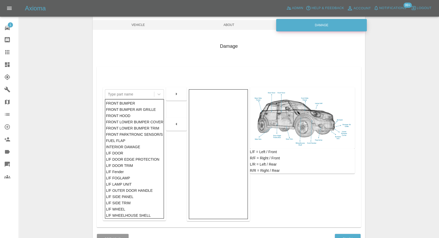
scroll to position [83, 0]
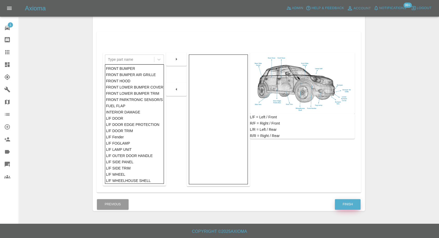
click at [340, 201] on button "Finish" at bounding box center [348, 204] width 26 height 11
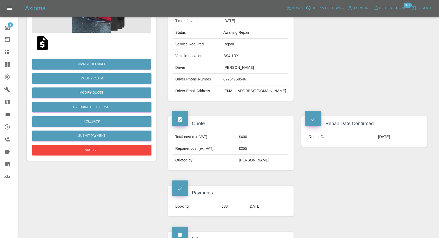
scroll to position [86, 0]
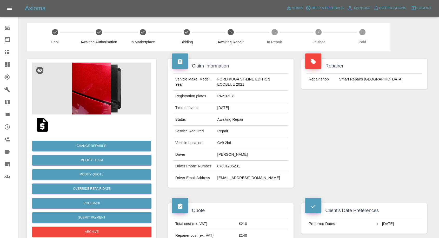
click at [224, 162] on td "07891295231" at bounding box center [251, 167] width 73 height 12
copy td "07891295231"
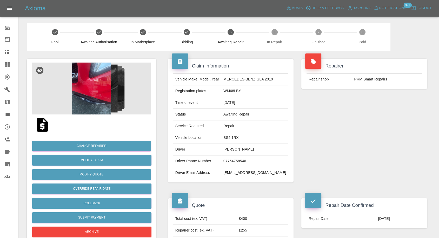
click at [233, 163] on td "07754758546" at bounding box center [254, 162] width 67 height 12
click at [234, 163] on td "07754758546" at bounding box center [254, 162] width 67 height 12
copy td "07754758546"
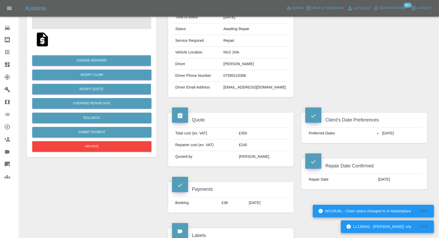
scroll to position [86, 0]
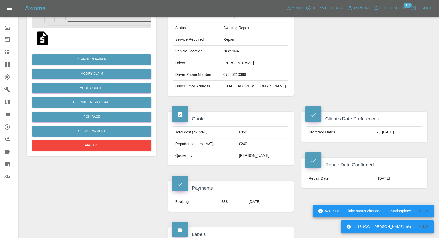
drag, startPoint x: 260, startPoint y: 236, endPoint x: 263, endPoint y: 238, distance: 3.5
click at [260, 236] on h4 "Labels" at bounding box center [231, 234] width 118 height 7
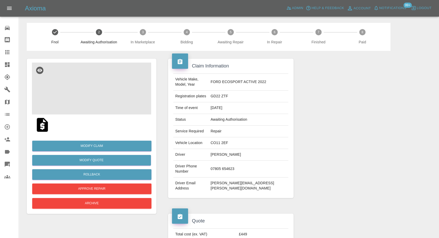
click at [98, 83] on img at bounding box center [91, 89] width 119 height 52
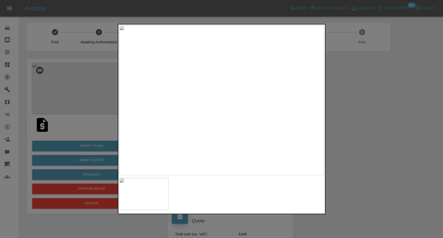
click at [374, 179] on div at bounding box center [221, 119] width 443 height 238
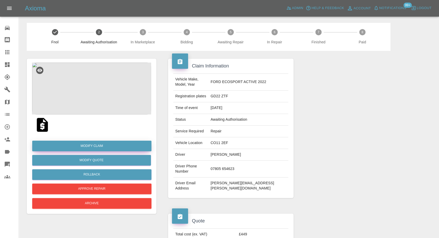
click at [98, 148] on link "Modify Claim" at bounding box center [91, 146] width 119 height 11
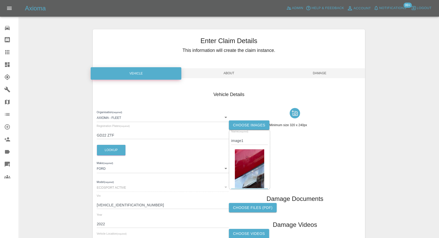
click at [237, 123] on label "Choose images" at bounding box center [249, 125] width 40 height 10
click at [0, 0] on input "Choose images" at bounding box center [0, 0] width 0 height 0
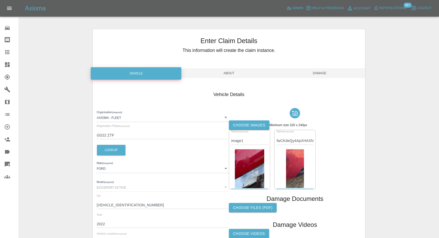
click at [322, 74] on span "Damage" at bounding box center [319, 73] width 91 height 10
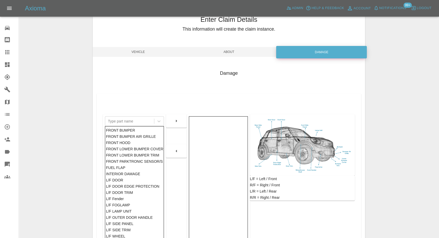
scroll to position [58, 0]
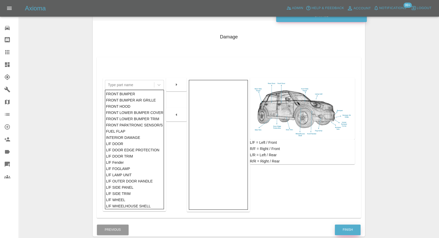
click at [344, 226] on button "Finish" at bounding box center [348, 230] width 26 height 11
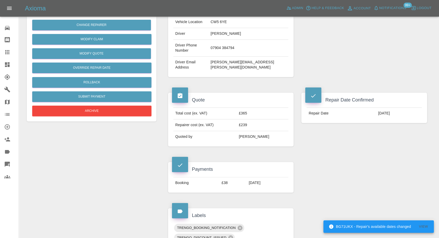
scroll to position [115, 0]
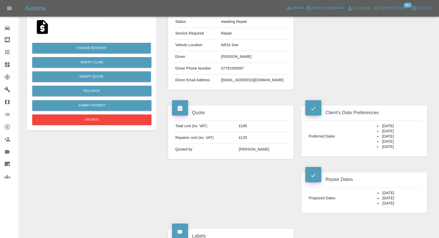
scroll to position [144, 0]
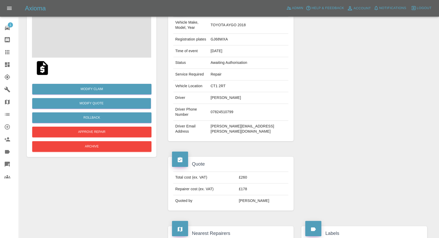
scroll to position [58, 0]
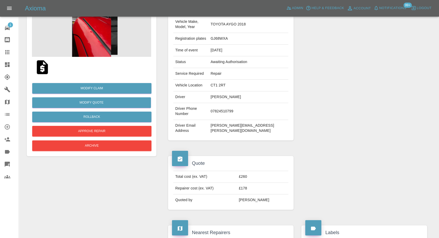
click at [40, 67] on img at bounding box center [42, 67] width 17 height 17
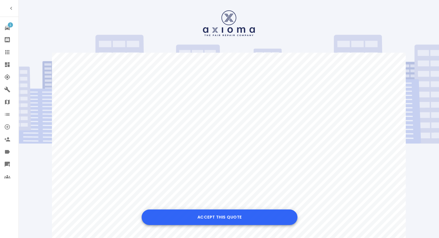
click at [218, 216] on button "Accept this Quote" at bounding box center [219, 217] width 156 height 16
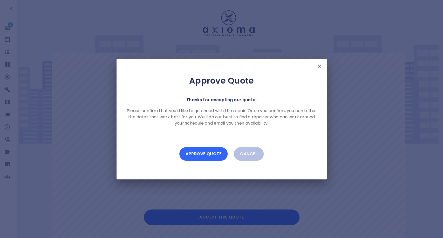
click at [211, 150] on button "Approve Quote" at bounding box center [203, 153] width 48 height 13
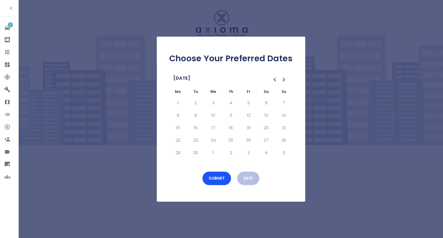
click at [283, 83] on button "Go to the Next Month" at bounding box center [283, 79] width 9 height 9
click at [197, 115] on button "7" at bounding box center [195, 115] width 9 height 8
click at [211, 115] on button "8" at bounding box center [213, 115] width 9 height 8
click at [234, 114] on button "9" at bounding box center [230, 115] width 9 height 8
click at [247, 114] on button "10" at bounding box center [248, 115] width 9 height 8
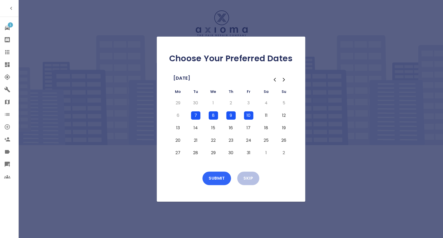
click at [219, 179] on button "Submit" at bounding box center [216, 178] width 29 height 13
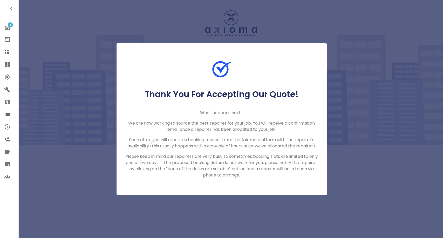
click at [6, 51] on icon at bounding box center [7, 52] width 6 height 6
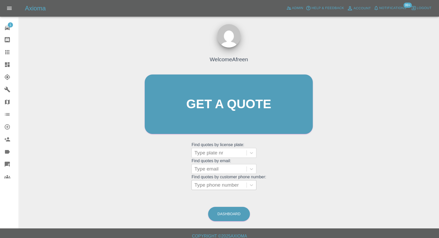
drag, startPoint x: 226, startPoint y: 184, endPoint x: 213, endPoint y: 185, distance: 13.2
click at [226, 184] on div at bounding box center [219, 184] width 50 height 7
paste input "+447824510799"
drag, startPoint x: 203, startPoint y: 185, endPoint x: 154, endPoint y: 187, distance: 49.6
click at [154, 187] on div "Welcome Afreen Get a quote Get a quote Find quotes by license plate: Type plate…" at bounding box center [228, 114] width 179 height 157
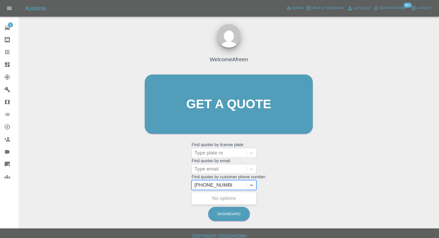
type input "07824510799"
click at [243, 199] on div "GJ68WXA, In Marketplace" at bounding box center [223, 201] width 65 height 17
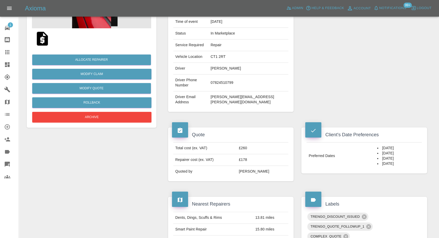
scroll to position [86, 0]
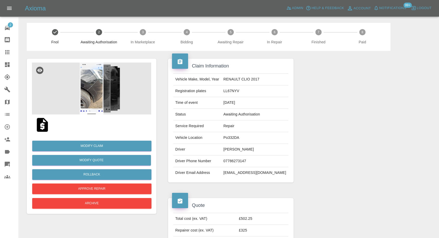
click at [42, 124] on img at bounding box center [42, 125] width 17 height 17
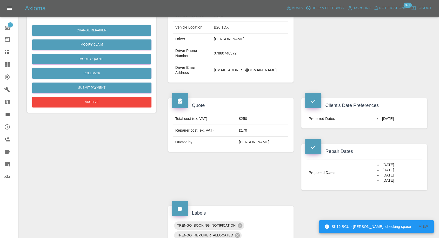
scroll to position [115, 0]
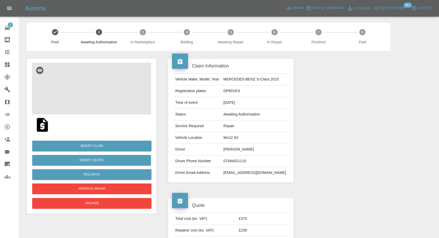
click at [79, 80] on img at bounding box center [91, 89] width 119 height 52
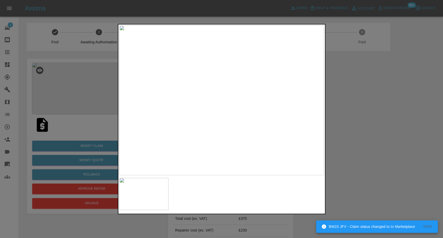
click at [417, 140] on div at bounding box center [221, 119] width 443 height 238
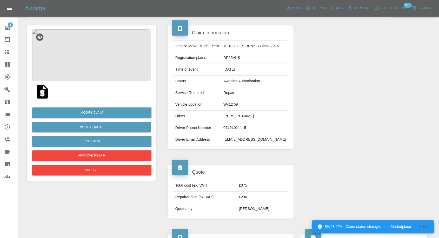
scroll to position [86, 0]
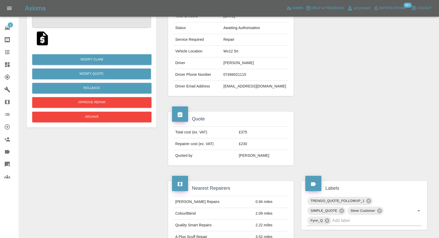
click at [36, 41] on img at bounding box center [42, 38] width 17 height 17
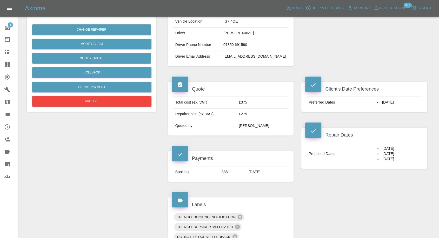
scroll to position [86, 0]
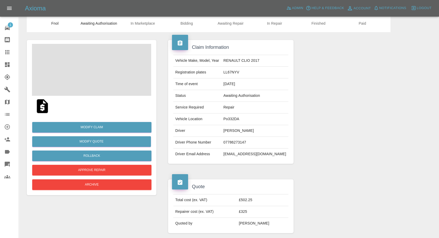
scroll to position [29, 0]
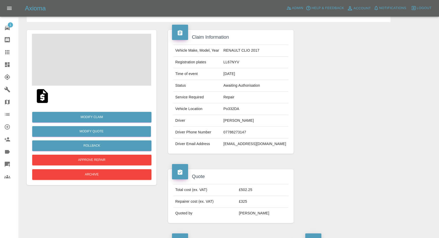
click at [39, 97] on img at bounding box center [42, 96] width 17 height 17
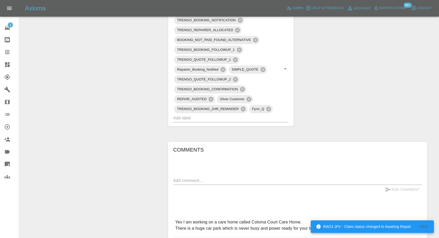
scroll to position [404, 0]
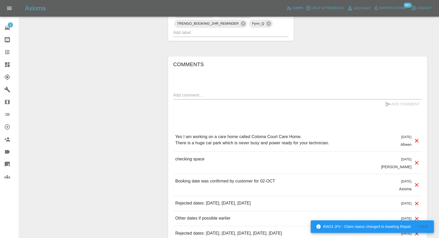
click at [223, 98] on textarea at bounding box center [297, 95] width 248 height 6
paste textarea "change the date of my appointment please"
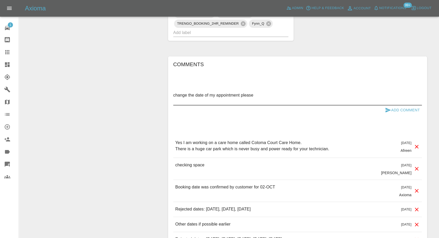
paste textarea "10th available at the same location"
type textarea "change the date of my appointment please 10th available at the same location"
click at [389, 112] on icon "submit" at bounding box center [387, 110] width 5 height 5
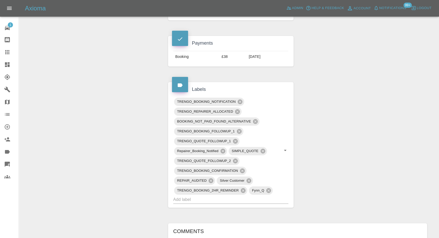
scroll to position [231, 0]
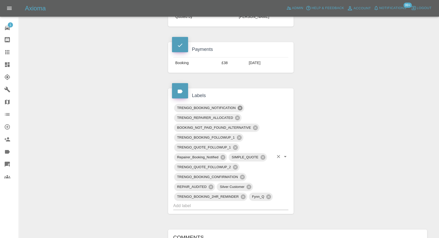
click at [239, 111] on icon at bounding box center [240, 108] width 6 height 6
click at [238, 140] on icon at bounding box center [239, 138] width 6 height 6
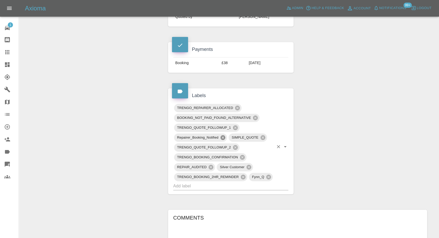
click at [222, 140] on icon at bounding box center [223, 138] width 6 height 6
click at [242, 160] on icon at bounding box center [242, 157] width 5 height 5
click at [243, 179] on icon at bounding box center [243, 177] width 5 height 5
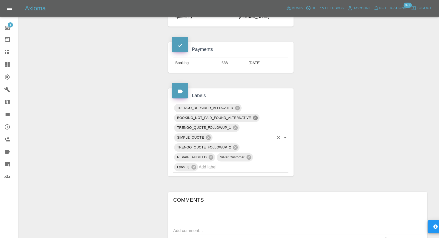
click at [256, 120] on icon at bounding box center [255, 118] width 5 height 5
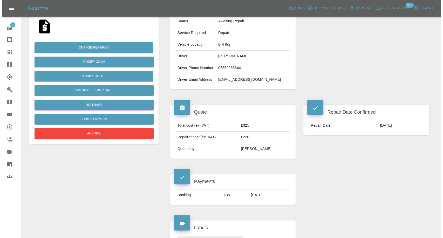
scroll to position [86, 0]
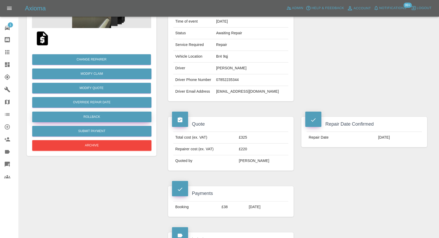
click at [91, 117] on button "Rollback" at bounding box center [91, 117] width 119 height 11
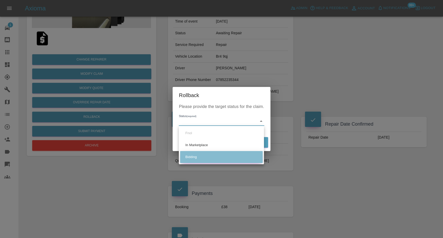
click at [193, 158] on li "Bidding" at bounding box center [221, 157] width 83 height 12
type input "bidding"
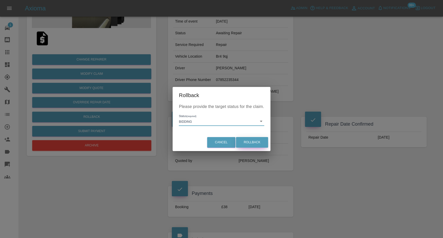
click at [253, 143] on button "Rollback" at bounding box center [252, 142] width 32 height 11
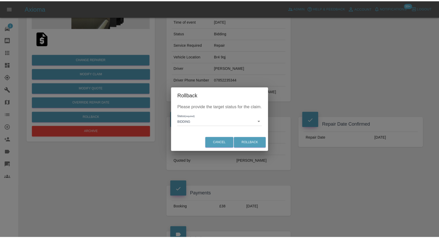
scroll to position [0, 0]
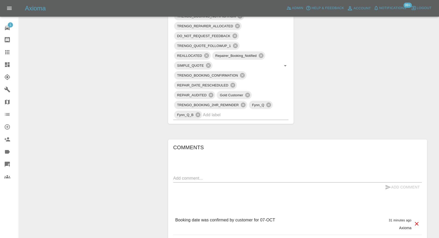
scroll to position [260, 0]
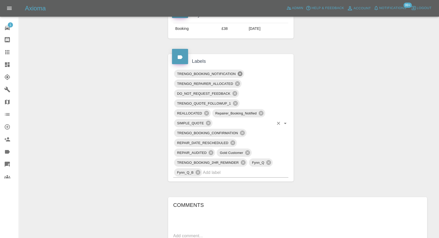
click at [240, 73] on icon at bounding box center [240, 74] width 6 height 6
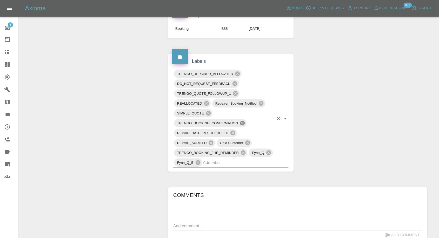
click at [244, 121] on icon at bounding box center [242, 123] width 5 height 5
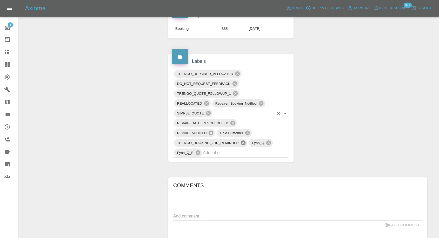
click at [243, 141] on icon at bounding box center [243, 142] width 5 height 5
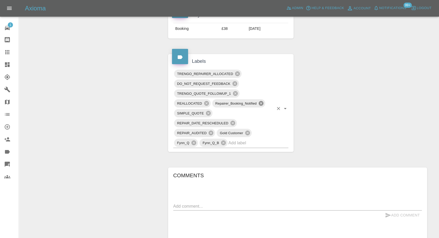
click at [260, 101] on icon at bounding box center [261, 103] width 5 height 5
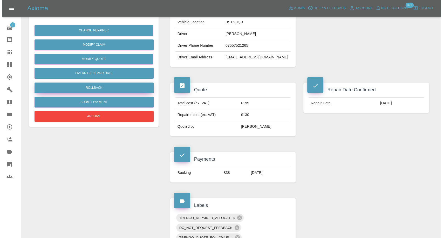
scroll to position [115, 0]
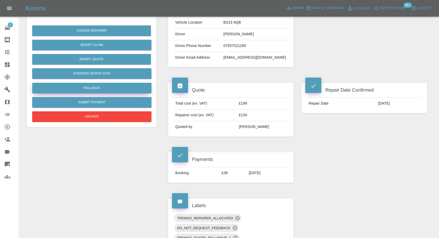
click at [98, 89] on button "Rollback" at bounding box center [91, 88] width 119 height 11
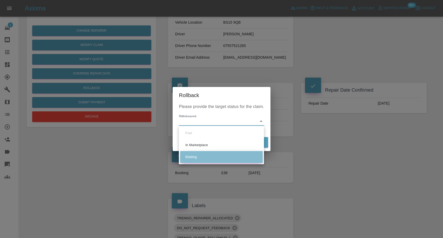
click at [194, 155] on li "Bidding" at bounding box center [221, 157] width 83 height 12
type input "bidding"
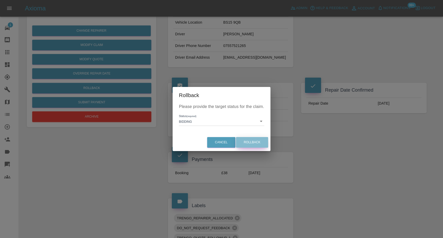
click at [253, 141] on button "Rollback" at bounding box center [252, 142] width 32 height 11
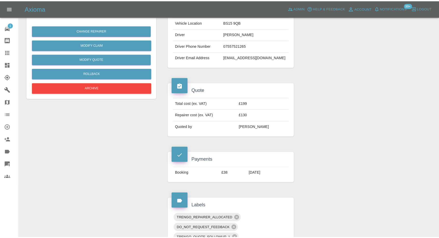
scroll to position [0, 0]
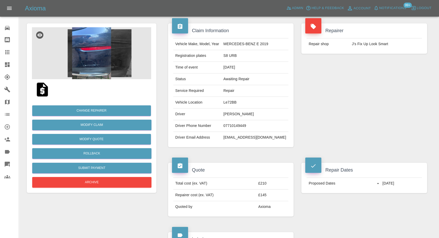
scroll to position [115, 0]
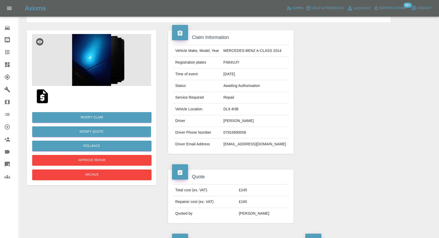
scroll to position [29, 0]
click at [99, 78] on img at bounding box center [91, 60] width 119 height 52
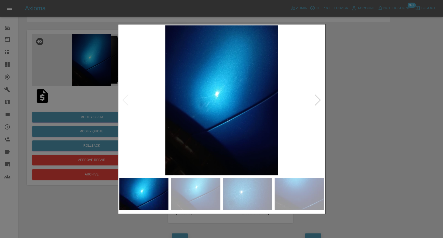
click at [213, 185] on img at bounding box center [195, 194] width 49 height 32
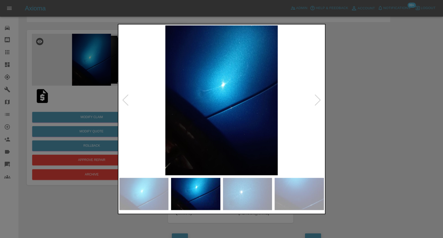
click at [250, 192] on img at bounding box center [247, 194] width 49 height 32
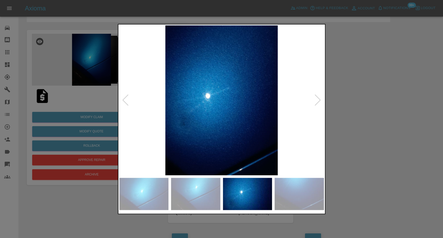
click at [296, 192] on img at bounding box center [299, 194] width 49 height 32
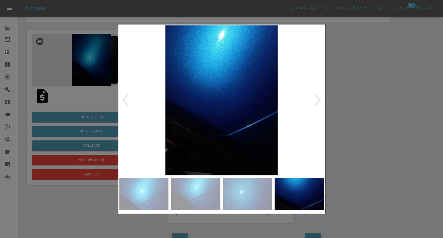
click at [323, 105] on img at bounding box center [221, 100] width 205 height 150
click at [313, 101] on img at bounding box center [221, 100] width 205 height 150
click at [315, 100] on div at bounding box center [317, 99] width 7 height 11
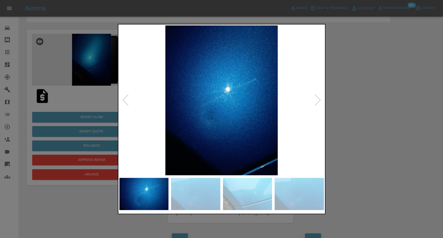
click at [317, 100] on div at bounding box center [317, 99] width 7 height 11
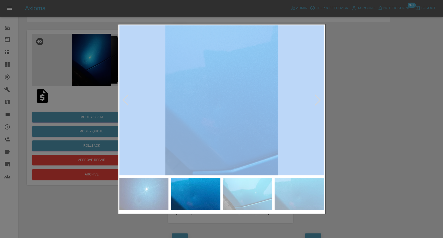
click at [317, 100] on div at bounding box center [317, 99] width 7 height 11
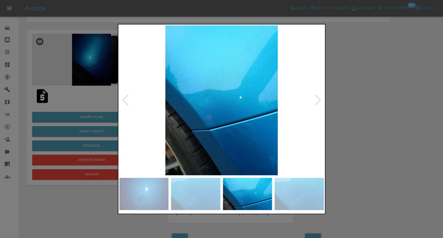
click at [317, 100] on div at bounding box center [317, 99] width 7 height 11
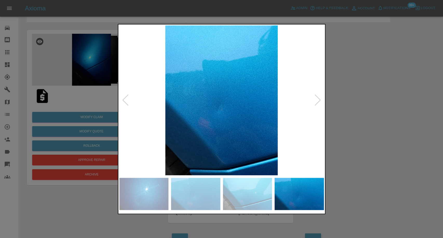
click at [317, 100] on div at bounding box center [317, 99] width 7 height 11
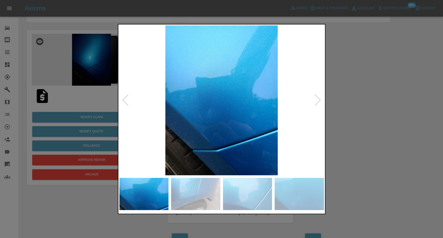
click at [317, 100] on div at bounding box center [317, 99] width 7 height 11
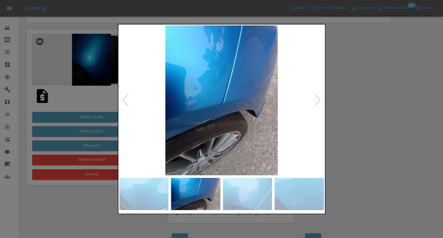
click at [317, 100] on div at bounding box center [317, 99] width 7 height 11
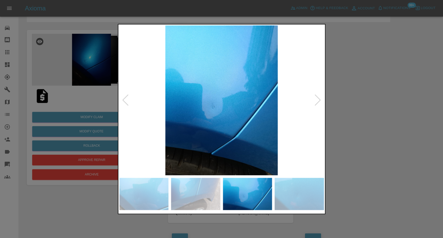
click at [317, 100] on div at bounding box center [317, 99] width 7 height 11
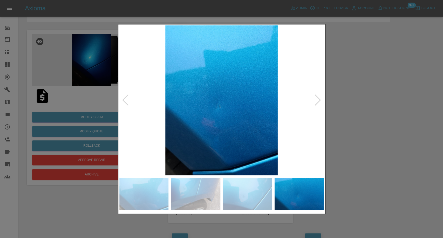
click at [317, 100] on div at bounding box center [317, 99] width 7 height 11
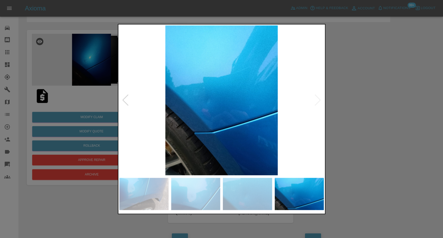
click at [400, 117] on div at bounding box center [221, 119] width 443 height 238
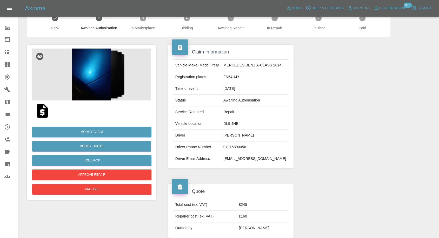
scroll to position [0, 0]
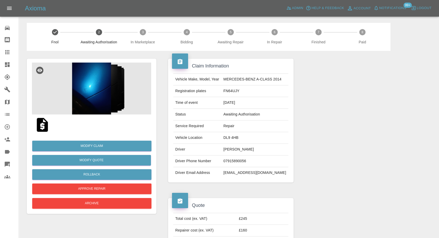
click at [41, 126] on img at bounding box center [42, 125] width 17 height 17
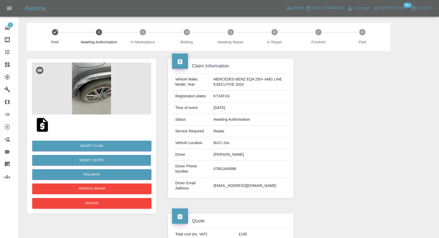
scroll to position [28, 0]
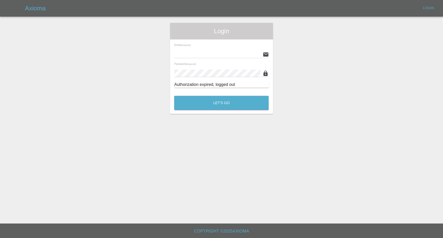
type input "[EMAIL_ADDRESS][DOMAIN_NAME]"
click at [239, 109] on button "Let's Go" at bounding box center [221, 103] width 94 height 14
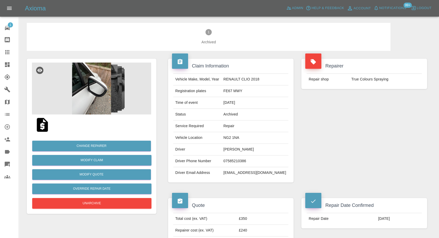
click at [239, 161] on td "07585210386" at bounding box center [254, 162] width 67 height 12
copy td "07585210386"
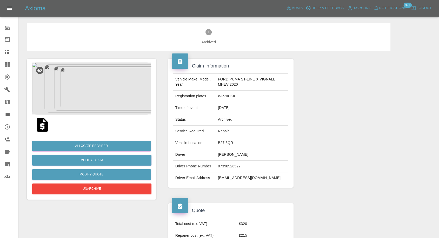
click at [43, 126] on img at bounding box center [42, 125] width 17 height 17
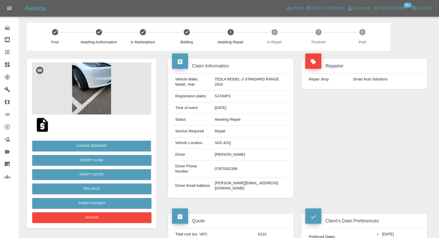
click at [226, 165] on td "07875302399" at bounding box center [250, 169] width 76 height 17
copy td "07875302399"
click at [338, 134] on div "Repairer Repair shop Smart Auto Solutions" at bounding box center [363, 128] width 133 height 155
click at [223, 154] on td "Jackie Dowell" at bounding box center [250, 155] width 76 height 12
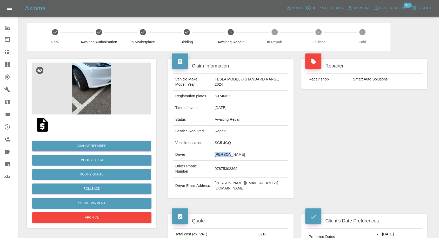
click at [223, 154] on td "Jackie Dowell" at bounding box center [250, 155] width 76 height 12
copy td "Jackie"
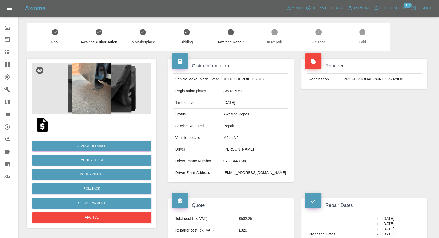
click at [240, 160] on td "07393440739" at bounding box center [254, 162] width 67 height 12
copy td "07393440739"
click at [244, 160] on td "07393440739" at bounding box center [254, 162] width 67 height 12
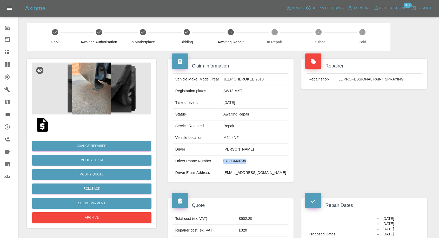
copy td "07393440739"
click at [370, 174] on div "Repairer Repair shop LL PROFESSIONAL PAINT SPRAYING" at bounding box center [363, 120] width 133 height 139
click at [234, 147] on td "Curt Gregson" at bounding box center [254, 150] width 67 height 12
copy td "Curt"
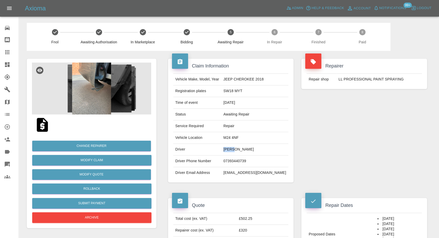
click at [239, 151] on td "Curt Gregson" at bounding box center [254, 150] width 67 height 12
copy td "Curt Gregson"
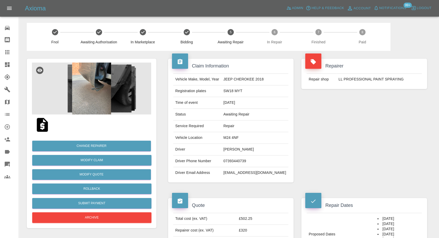
click at [247, 159] on td "07393440739" at bounding box center [254, 162] width 67 height 12
copy td "07393440739"
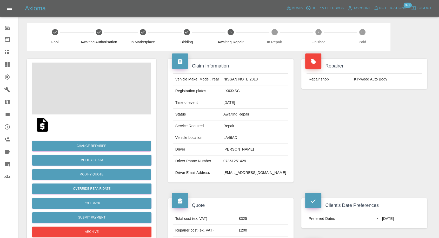
click at [236, 150] on td "BRIAN PEACOCK" at bounding box center [254, 150] width 67 height 12
copy td "BRIAN PEACOCK"
click at [237, 163] on td "07861251429" at bounding box center [254, 162] width 67 height 12
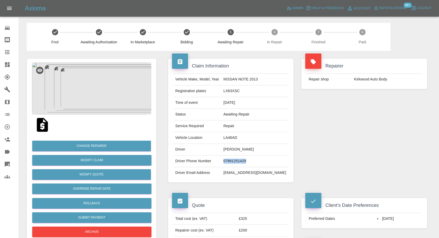
click at [237, 163] on td "07861251429" at bounding box center [254, 162] width 67 height 12
copy td "07861251429"
drag, startPoint x: 359, startPoint y: 147, endPoint x: 272, endPoint y: 168, distance: 88.8
click at [359, 147] on div "Repairer Repair shop Kirkwood Auto Body" at bounding box center [363, 120] width 133 height 139
click at [244, 175] on td "peacockbrian05@googlemail.com" at bounding box center [254, 172] width 67 height 11
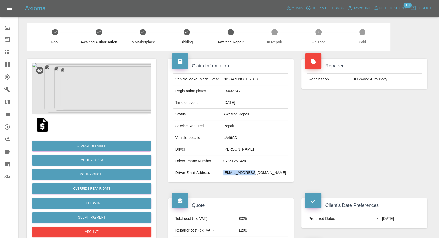
click at [244, 175] on td "peacockbrian05@googlemail.com" at bounding box center [254, 172] width 67 height 11
copy div "peacockbrian05@googlemail.com"
click at [229, 139] on td "LA46AD" at bounding box center [254, 138] width 67 height 12
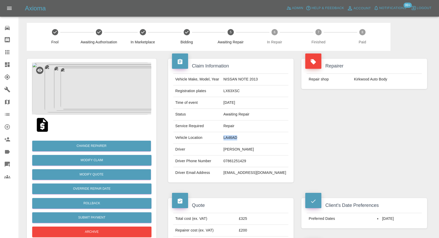
copy td "LA46AD"
click at [233, 91] on td "LX63XSC" at bounding box center [254, 91] width 67 height 12
copy td "LX63XSC"
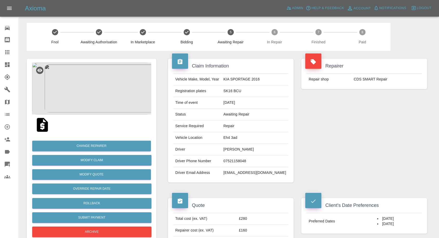
click at [237, 153] on td "[PERSON_NAME]" at bounding box center [254, 150] width 67 height 12
click at [242, 148] on td "[PERSON_NAME]" at bounding box center [254, 150] width 67 height 12
copy td "[PERSON_NAME]"
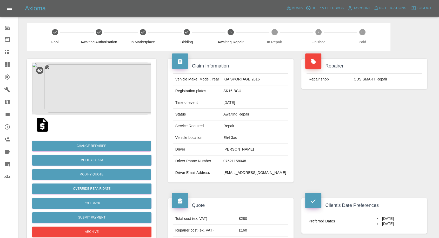
click at [245, 163] on td "07521158048" at bounding box center [254, 162] width 67 height 12
copy td "07521158048"
click at [374, 146] on div "Repairer Repair shop CDS SMART Repair" at bounding box center [363, 120] width 133 height 139
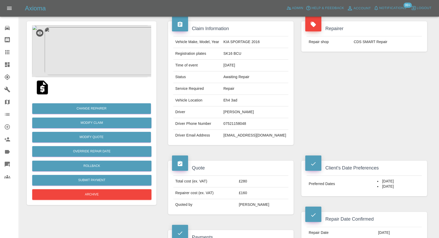
scroll to position [29, 0]
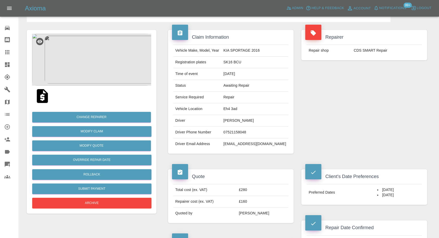
click at [241, 107] on td "Eh4 3ad" at bounding box center [254, 109] width 67 height 12
copy td "Eh4 3ad"
click at [236, 120] on td "Ruth Ellis" at bounding box center [254, 121] width 67 height 12
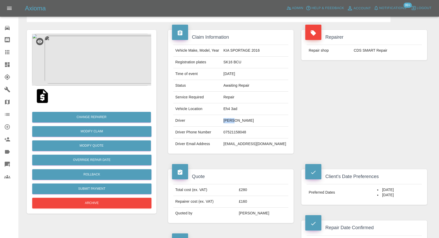
click at [236, 120] on td "Ruth Ellis" at bounding box center [254, 121] width 67 height 12
copy td "Ruth"
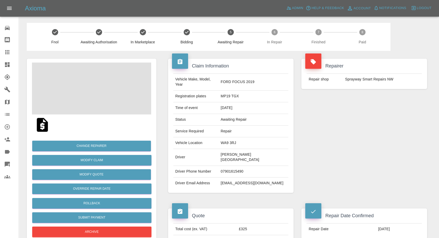
click at [233, 149] on td "[PERSON_NAME][GEOGRAPHIC_DATA]" at bounding box center [254, 157] width 70 height 17
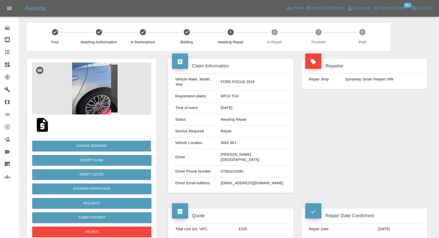
click at [233, 149] on td "[PERSON_NAME][GEOGRAPHIC_DATA]" at bounding box center [254, 157] width 70 height 17
click at [244, 166] on td "07901615490" at bounding box center [254, 172] width 70 height 12
copy td "07901615490"
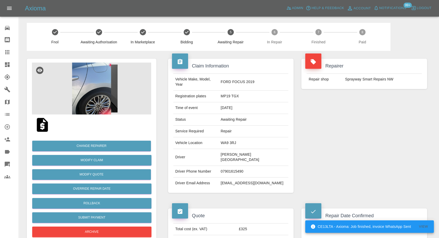
click at [336, 154] on div "Repairer Repair shop Sprayway Smart Repairs NW" at bounding box center [363, 126] width 133 height 150
click at [235, 149] on td "[PERSON_NAME][GEOGRAPHIC_DATA]" at bounding box center [254, 157] width 70 height 17
copy td "[PERSON_NAME]"
drag, startPoint x: 343, startPoint y: 138, endPoint x: 261, endPoint y: 140, distance: 82.3
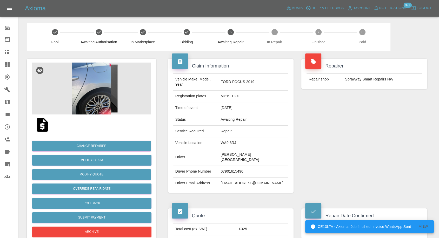
click at [343, 138] on div "Repairer Repair shop Sprayway Smart Repairs NW" at bounding box center [363, 126] width 133 height 150
click at [232, 139] on td "WA9 3RJ" at bounding box center [254, 143] width 70 height 12
copy td "WA9 3RJ"
